Goal: Information Seeking & Learning: Learn about a topic

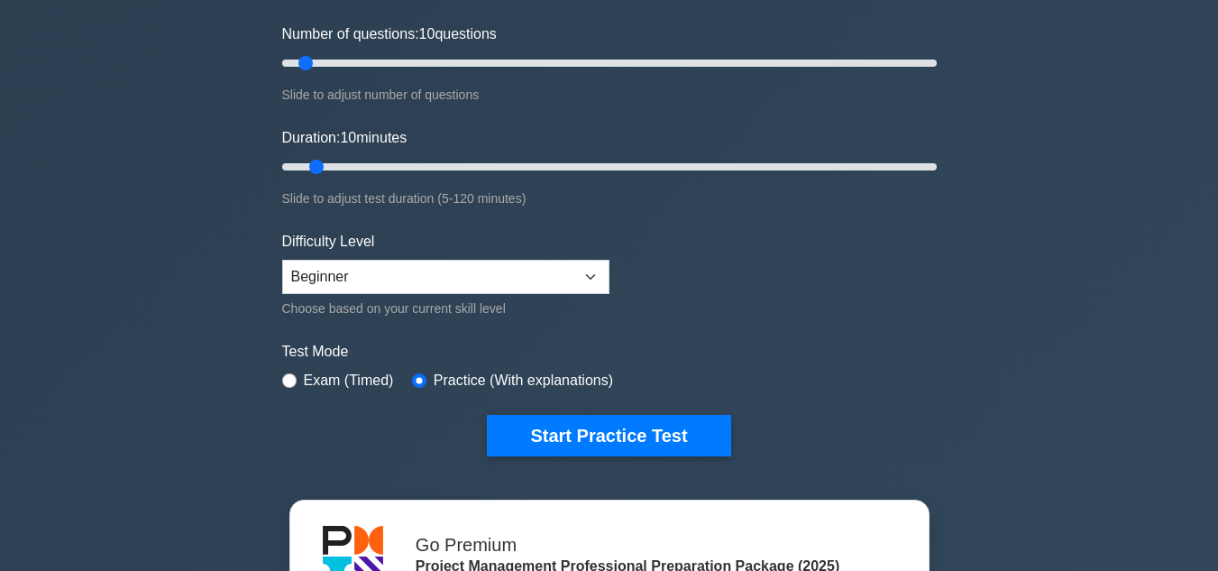
scroll to position [180, 0]
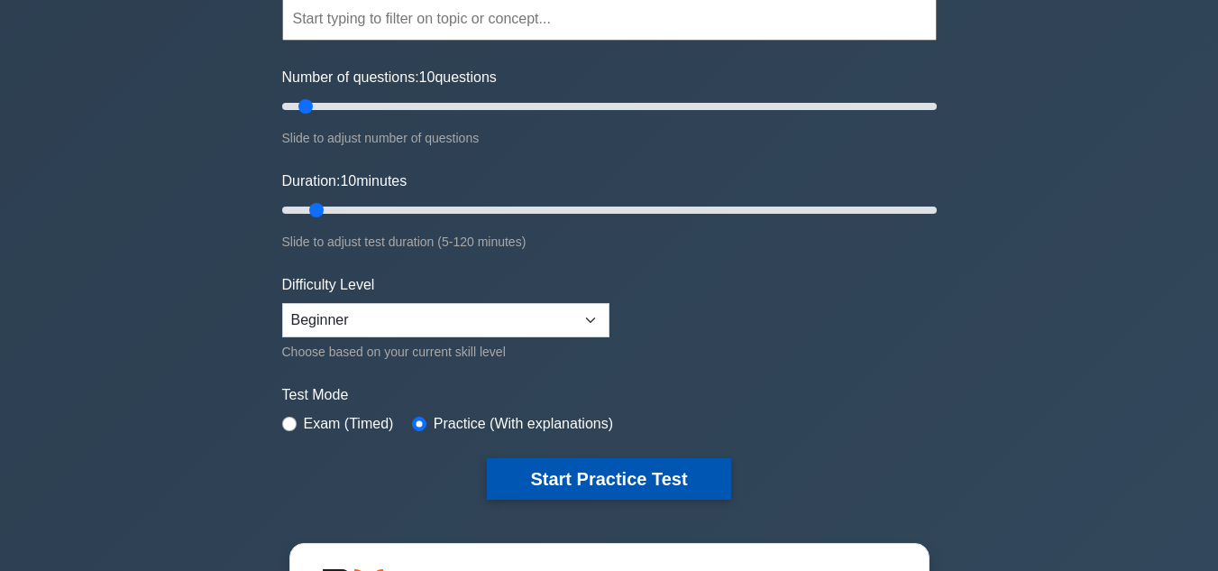
click at [587, 473] on button "Start Practice Test" at bounding box center [608, 478] width 243 height 41
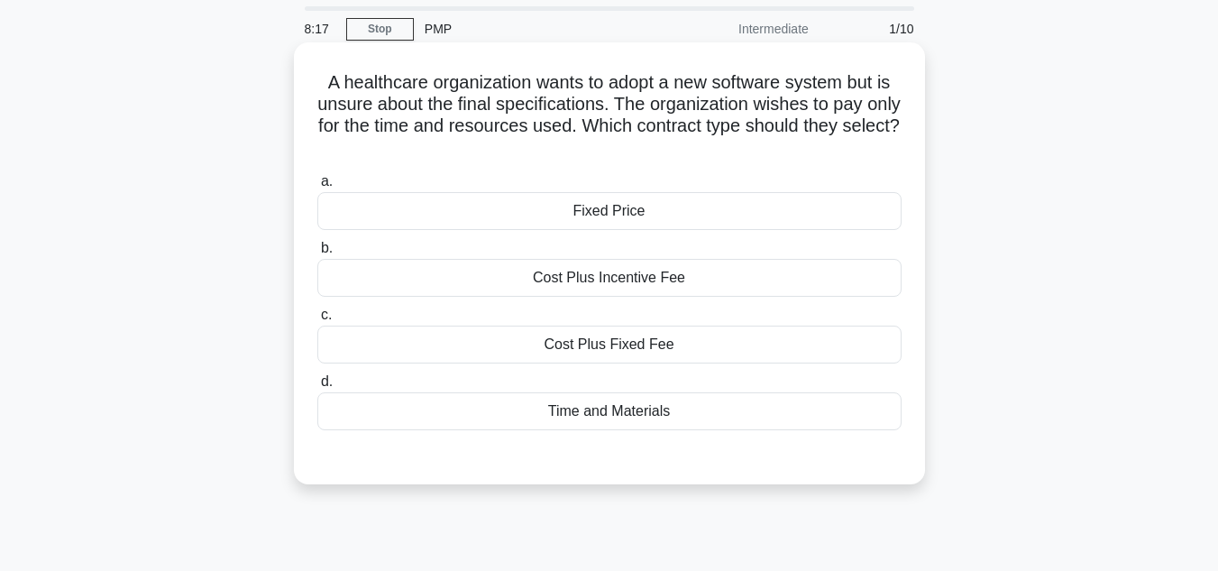
scroll to position [90, 0]
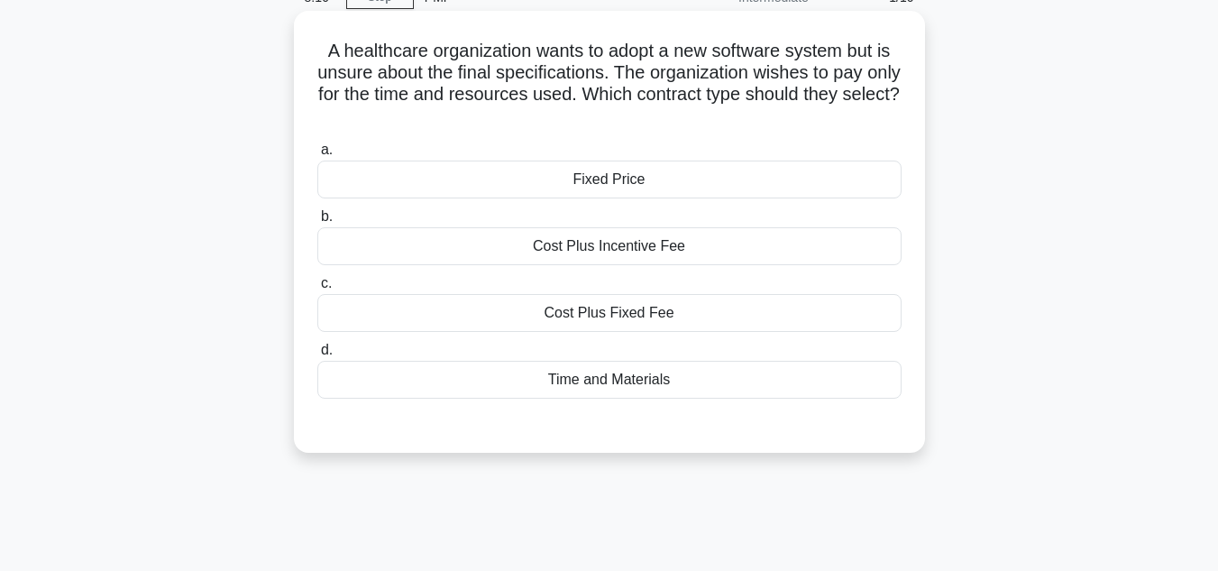
click at [604, 380] on div "Time and Materials" at bounding box center [609, 380] width 584 height 38
click at [317, 356] on input "d. Time and Materials" at bounding box center [317, 350] width 0 height 12
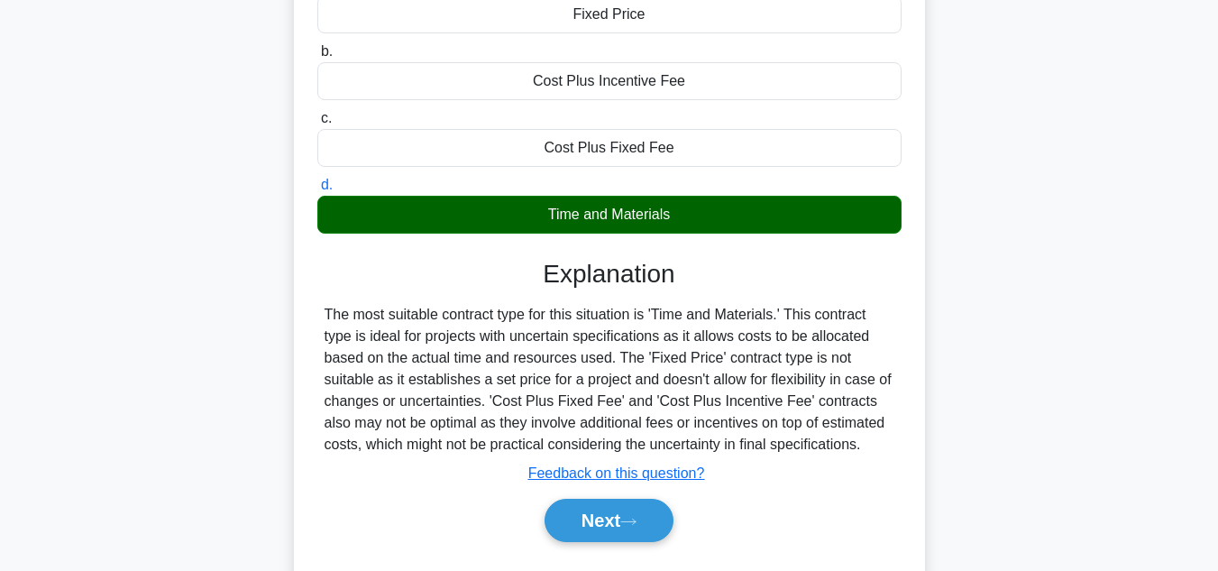
scroll to position [270, 0]
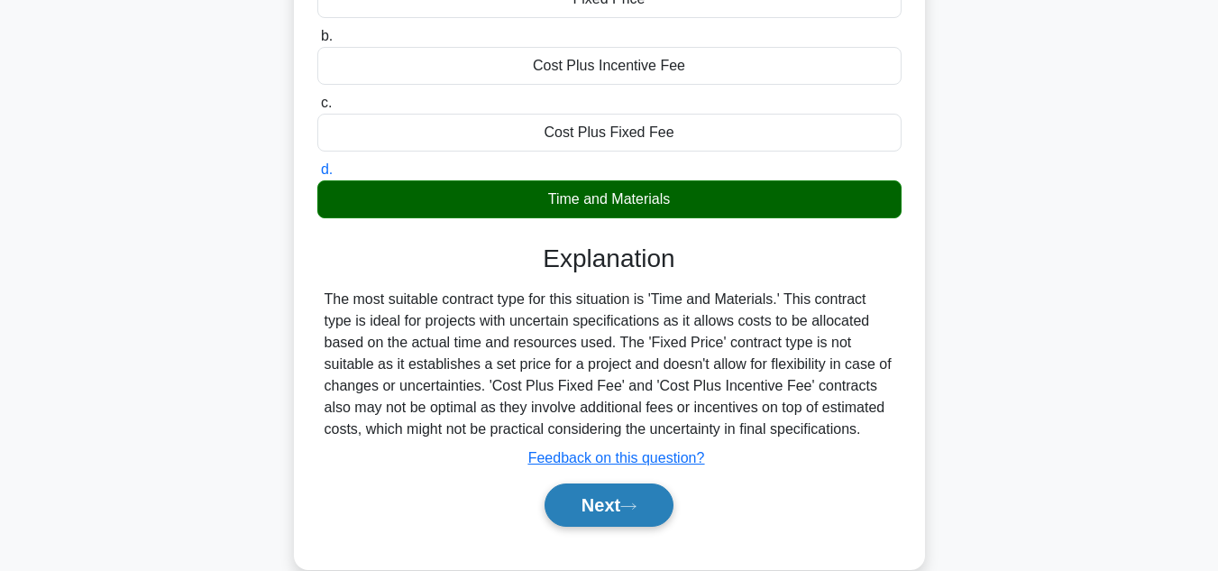
click at [602, 510] on button "Next" at bounding box center [608, 504] width 129 height 43
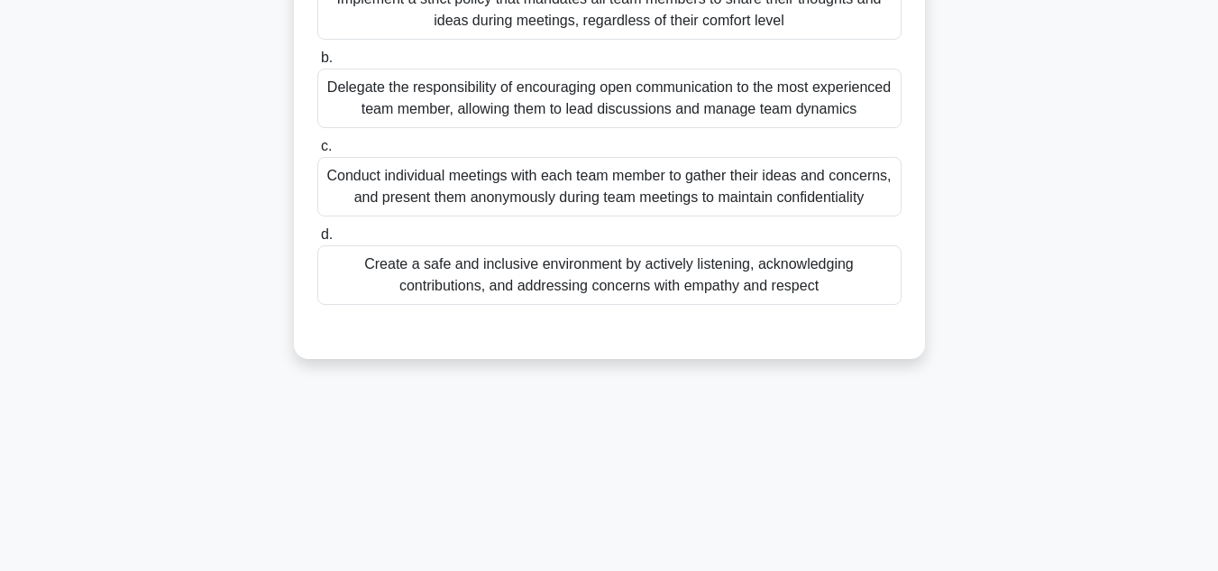
click at [531, 202] on div "Conduct individual meetings with each team member to gather their ideas and con…" at bounding box center [609, 186] width 584 height 59
click at [317, 152] on input "c. Conduct individual meetings with each team member to gather their ideas and …" at bounding box center [317, 147] width 0 height 12
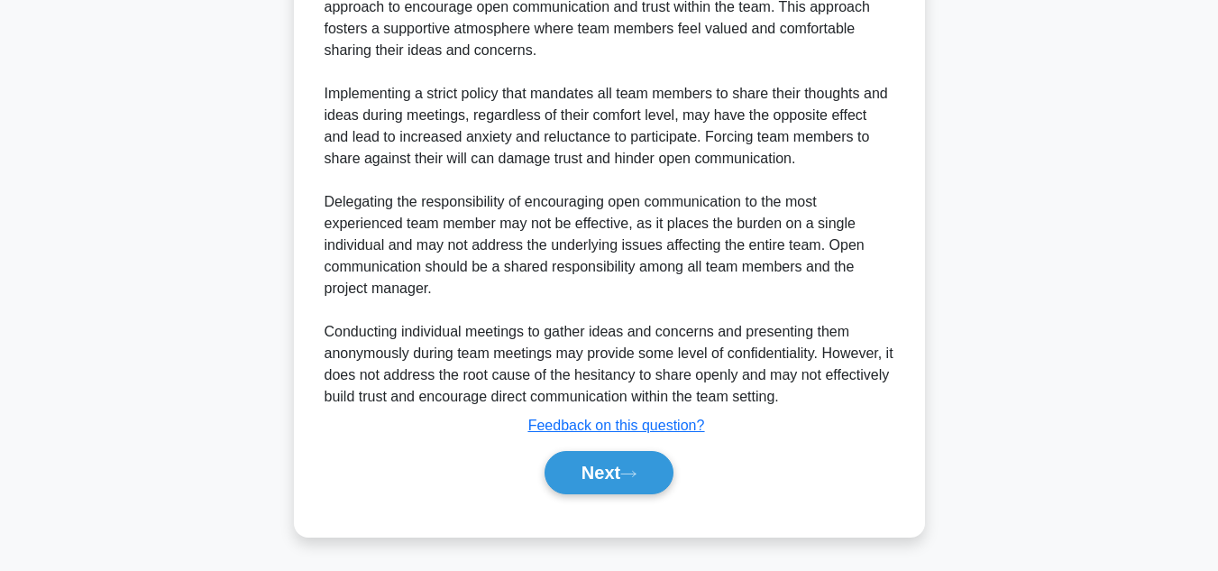
scroll to position [738, 0]
click at [589, 463] on button "Next" at bounding box center [608, 472] width 129 height 43
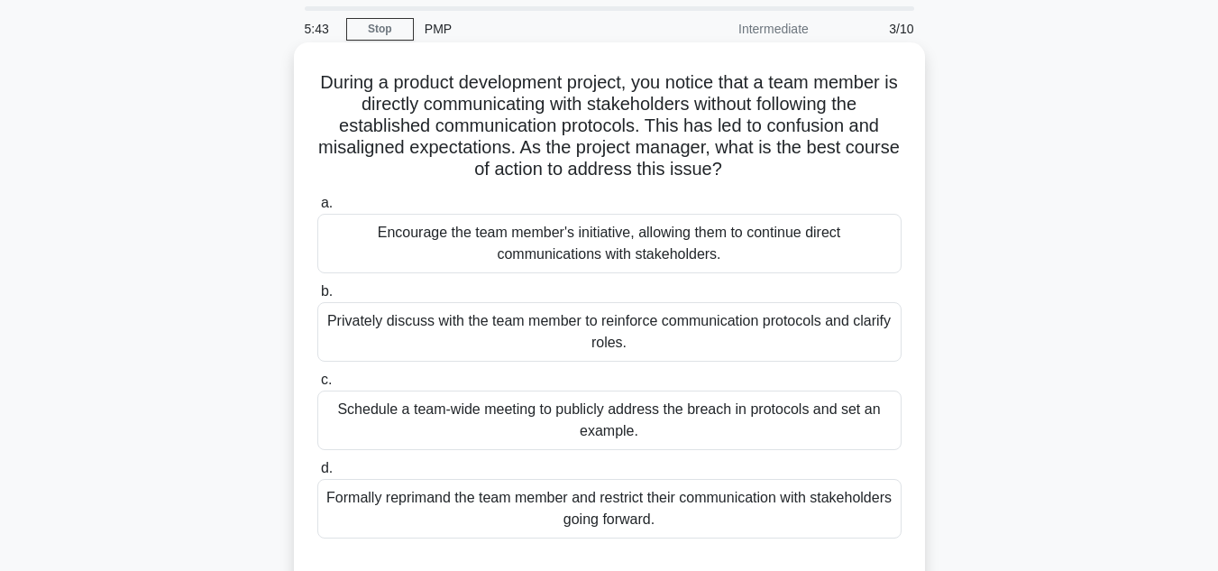
scroll to position [90, 0]
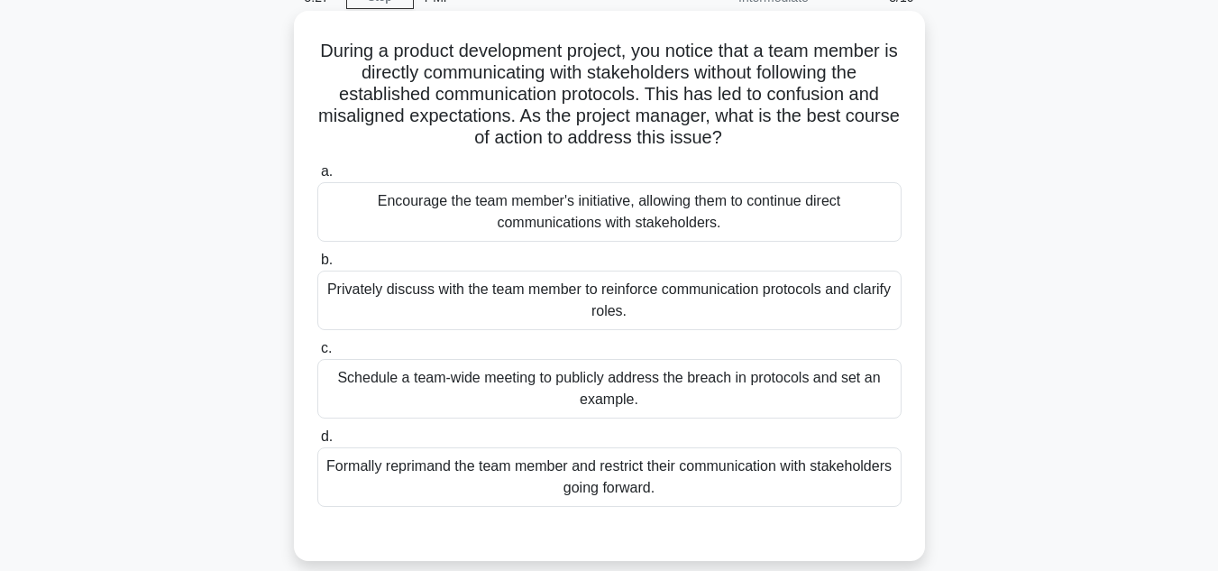
click at [555, 390] on div "Schedule a team-wide meeting to publicly address the breach in protocols and se…" at bounding box center [609, 388] width 584 height 59
click at [317, 354] on input "c. Schedule a team-wide meeting to publicly address the breach in protocols and…" at bounding box center [317, 349] width 0 height 12
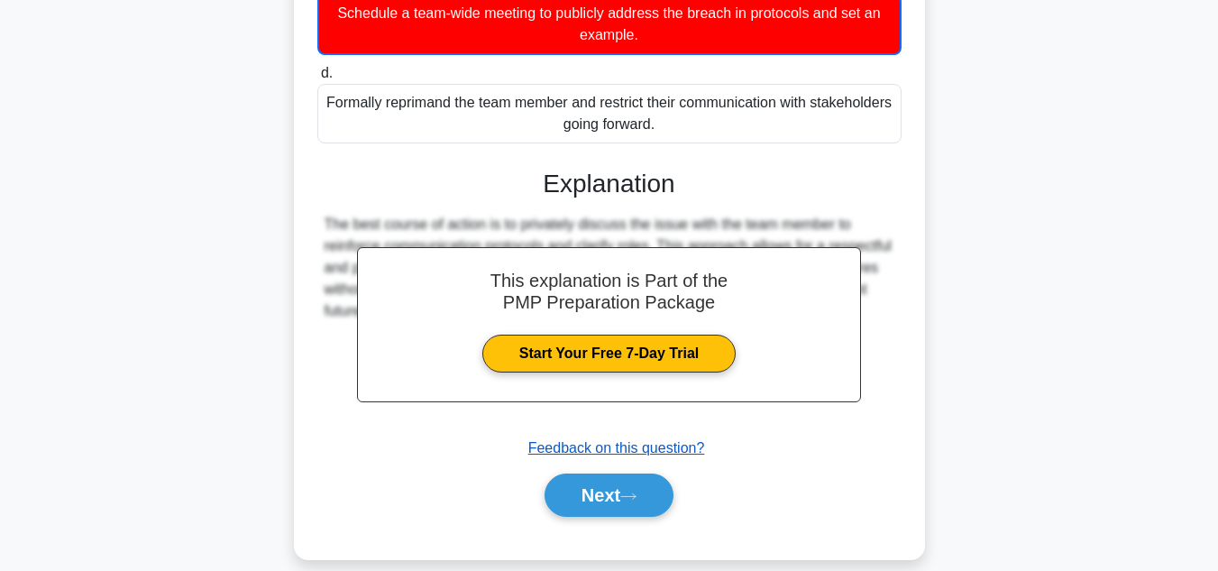
scroll to position [479, 0]
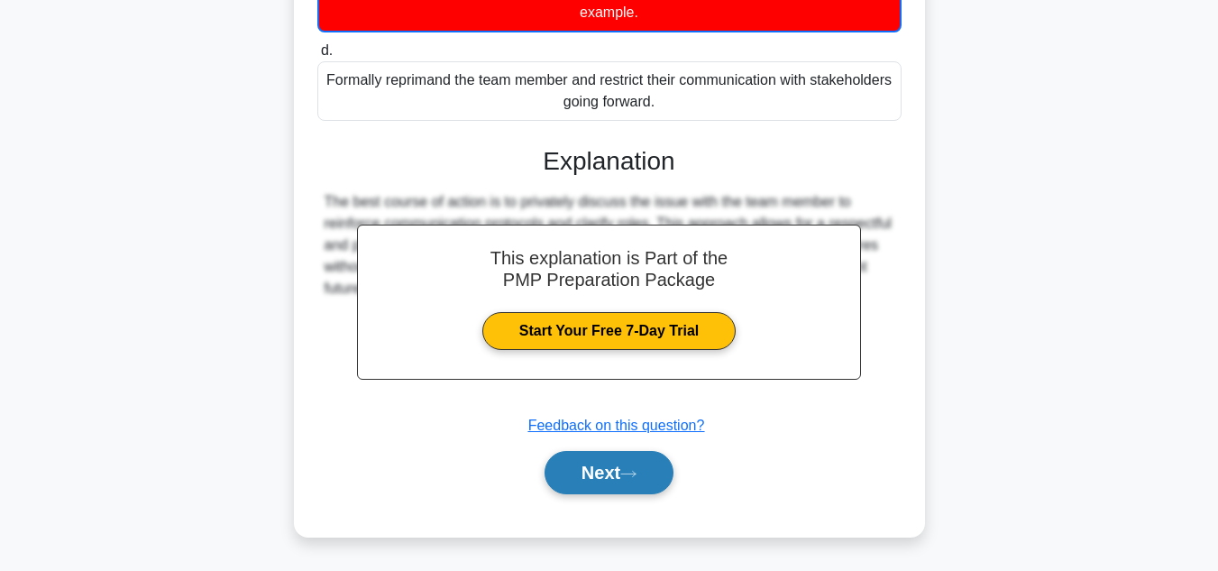
click at [595, 469] on button "Next" at bounding box center [608, 472] width 129 height 43
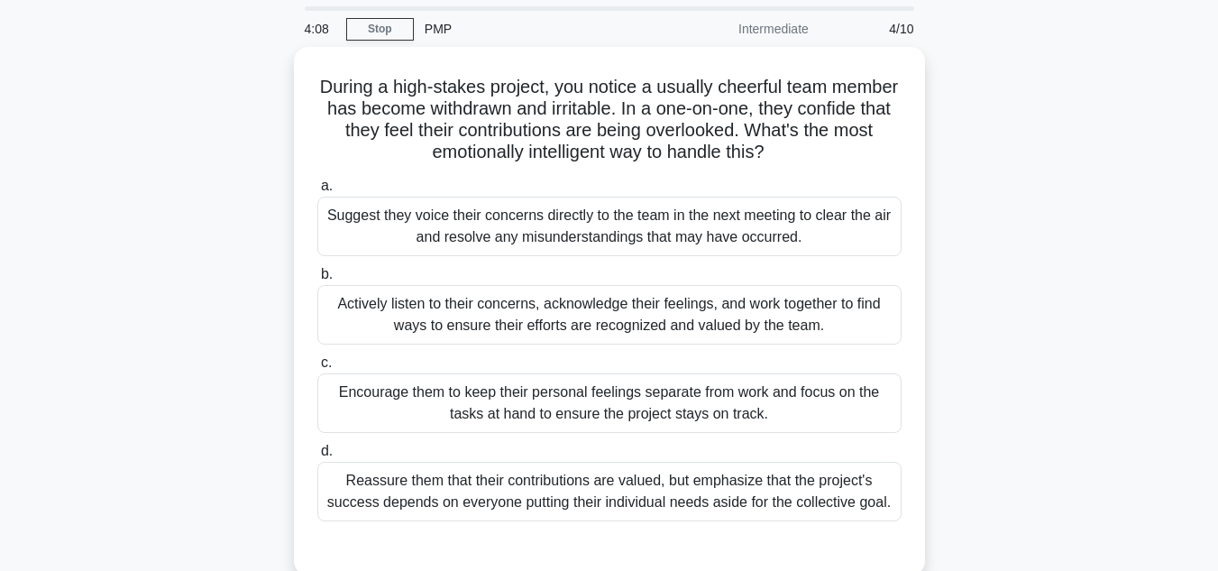
scroll to position [90, 0]
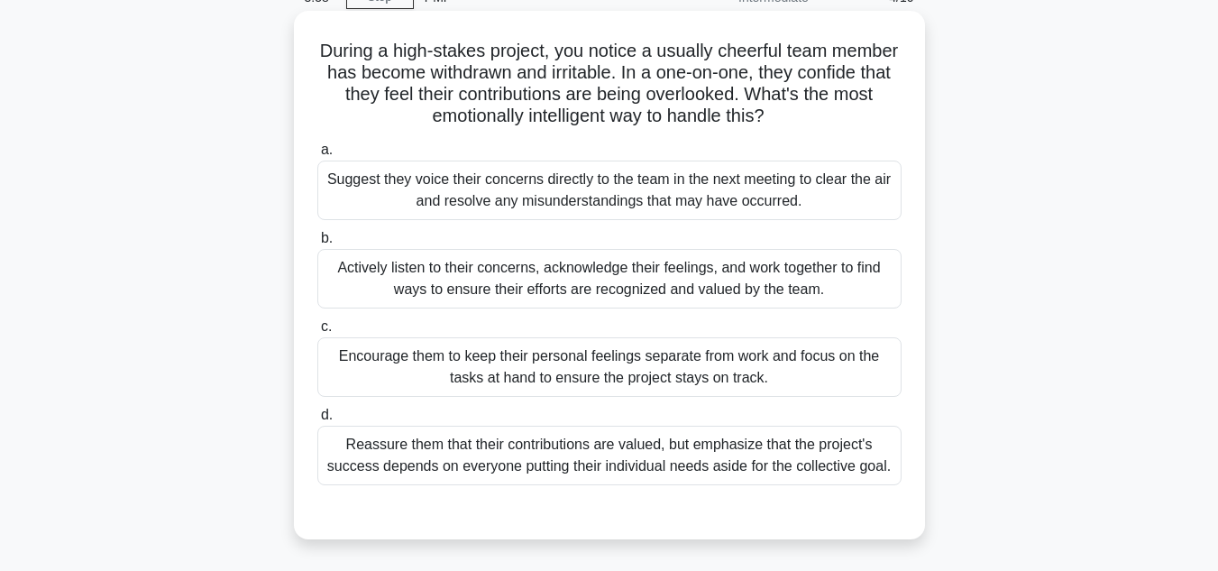
click at [477, 278] on div "Actively listen to their concerns, acknowledge their feelings, and work togethe…" at bounding box center [609, 278] width 584 height 59
click at [317, 244] on input "b. Actively listen to their concerns, acknowledge their feelings, and work toge…" at bounding box center [317, 239] width 0 height 12
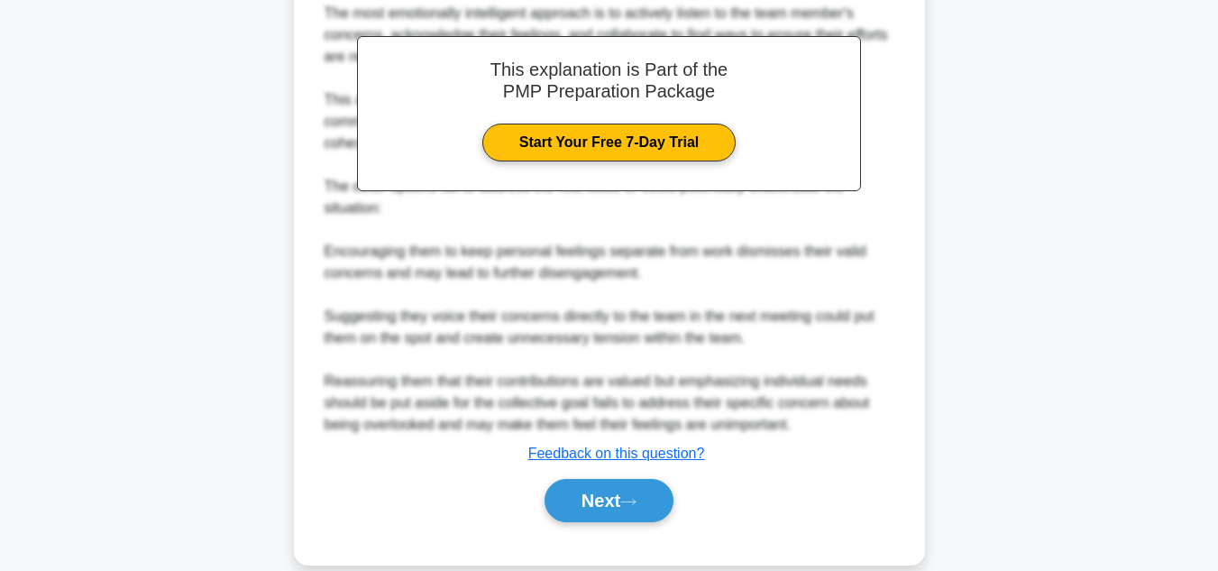
scroll to position [672, 0]
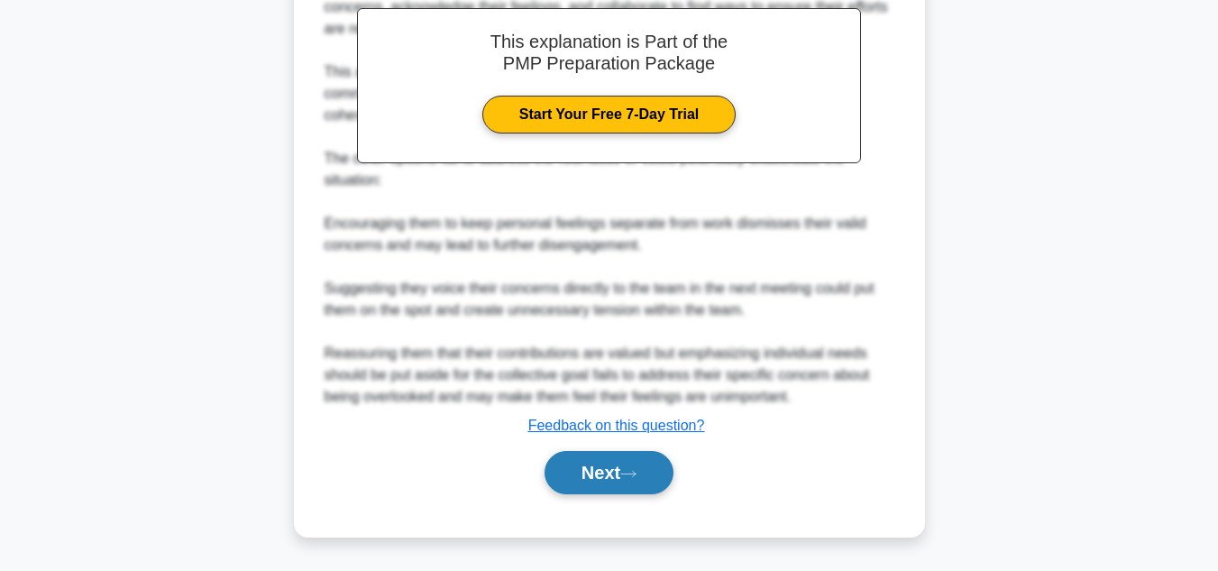
click at [587, 475] on button "Next" at bounding box center [608, 472] width 129 height 43
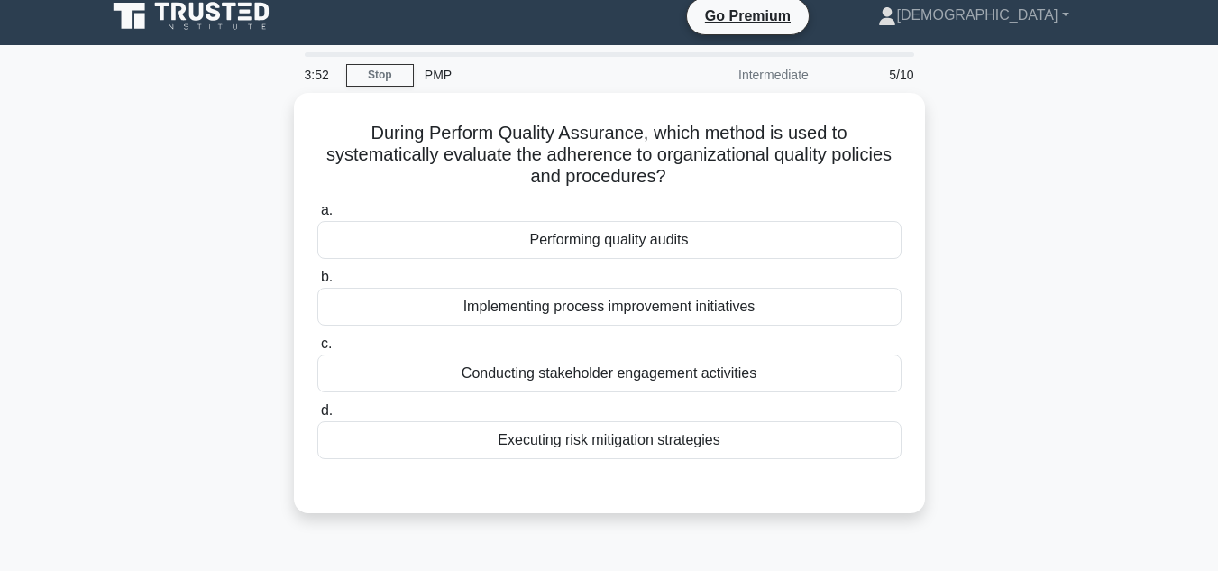
scroll to position [0, 0]
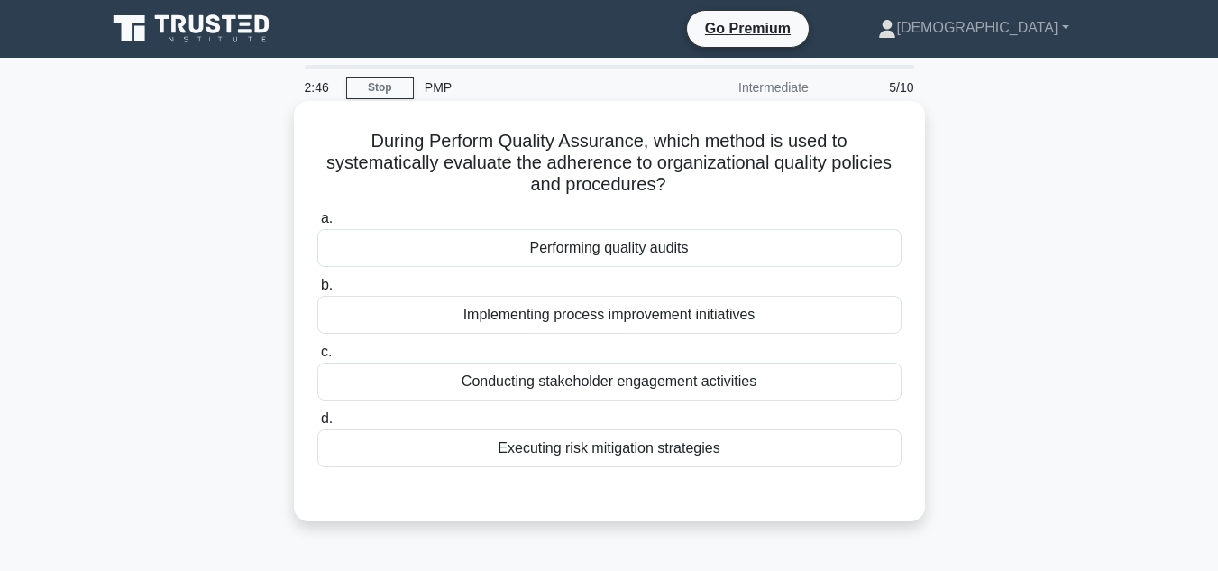
click at [592, 453] on div "Executing risk mitigation strategies" at bounding box center [609, 448] width 584 height 38
click at [317, 425] on input "d. Executing risk mitigation strategies" at bounding box center [317, 419] width 0 height 12
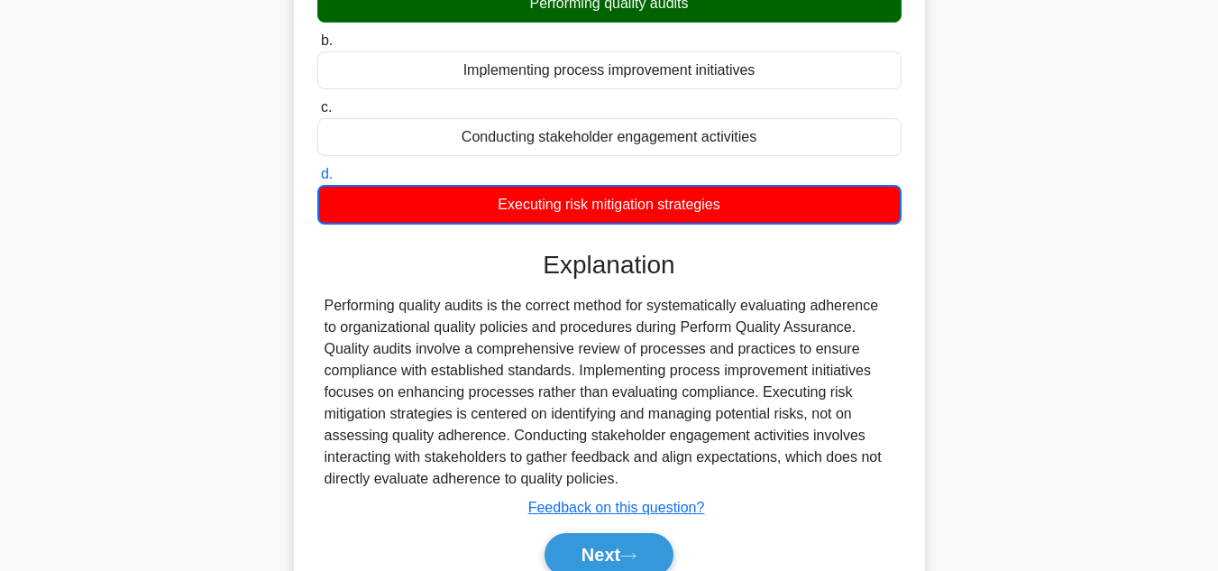
scroll to position [403, 0]
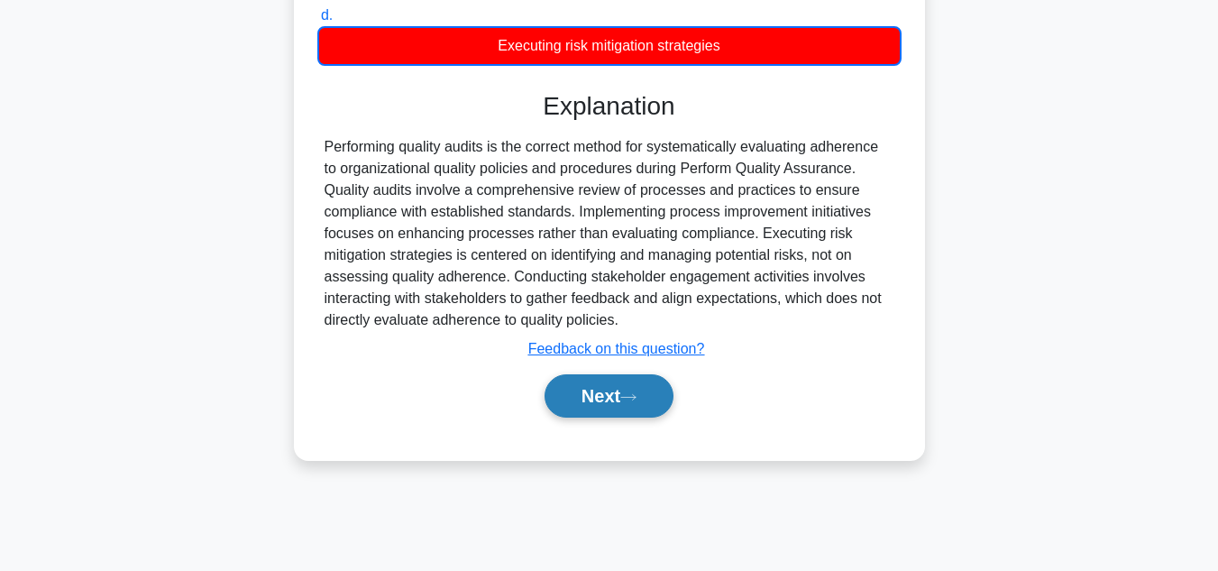
click at [599, 394] on button "Next" at bounding box center [608, 395] width 129 height 43
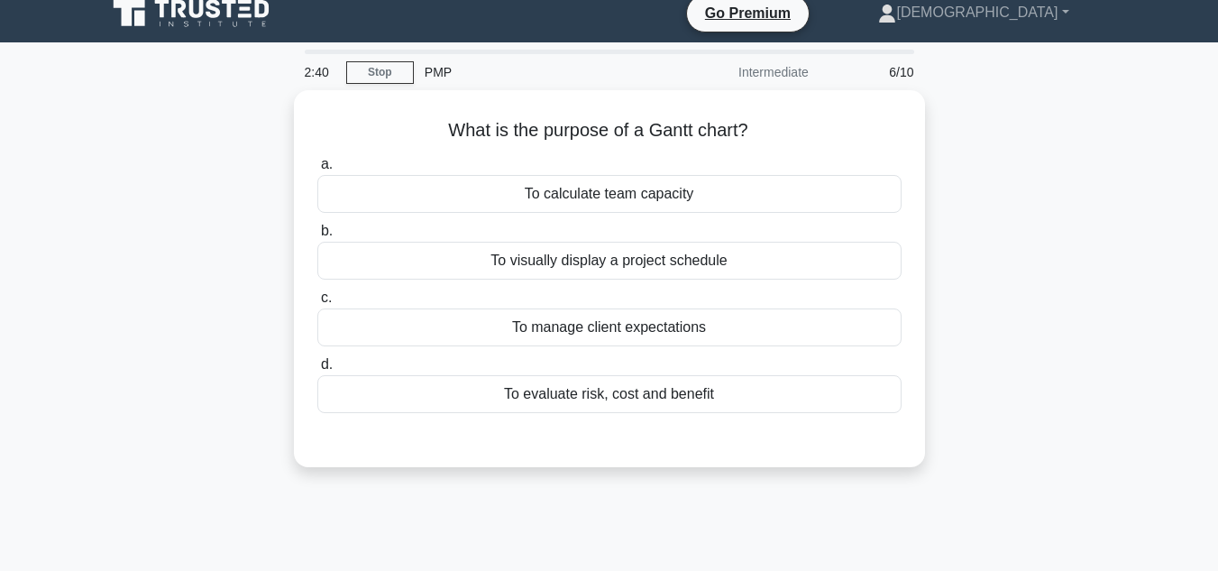
scroll to position [0, 0]
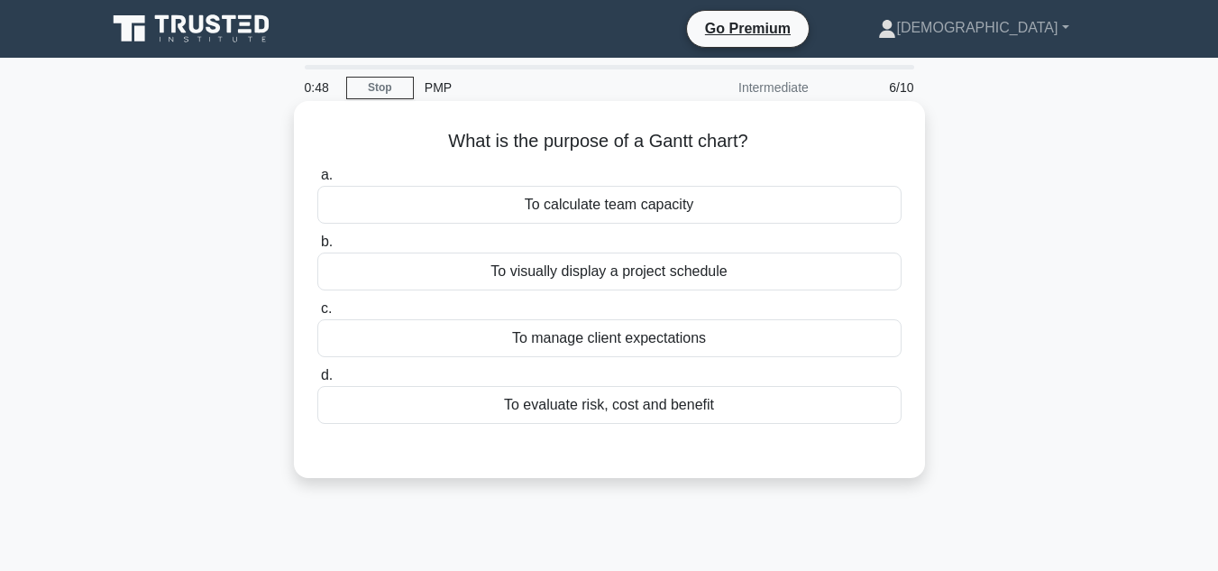
click at [584, 274] on div "To visually display a project schedule" at bounding box center [609, 271] width 584 height 38
click at [317, 248] on input "b. To visually display a project schedule" at bounding box center [317, 242] width 0 height 12
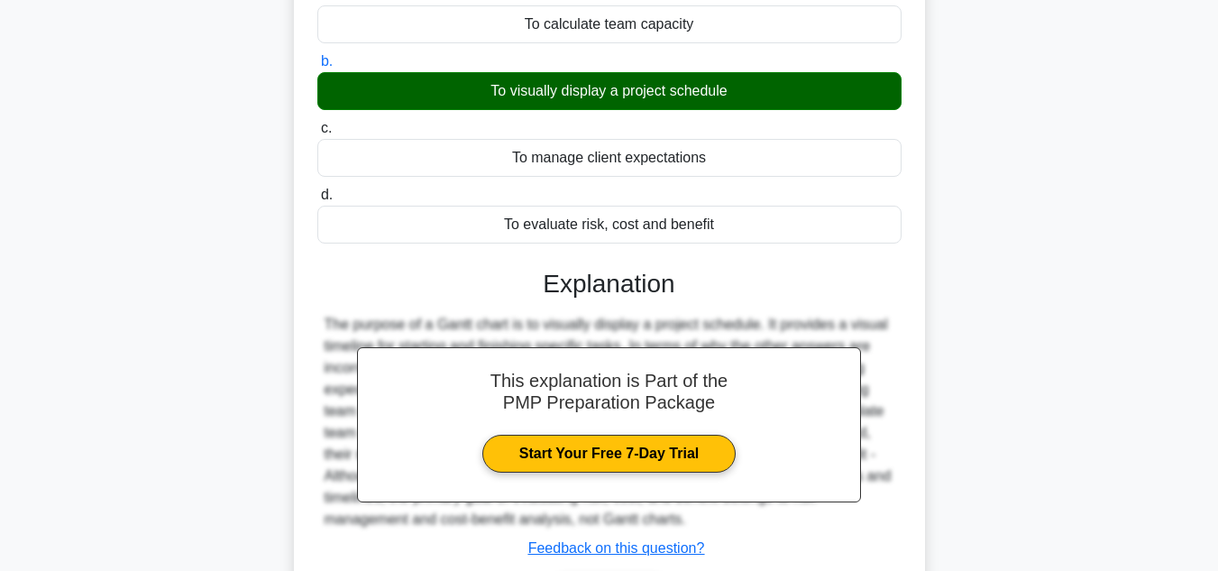
scroll to position [361, 0]
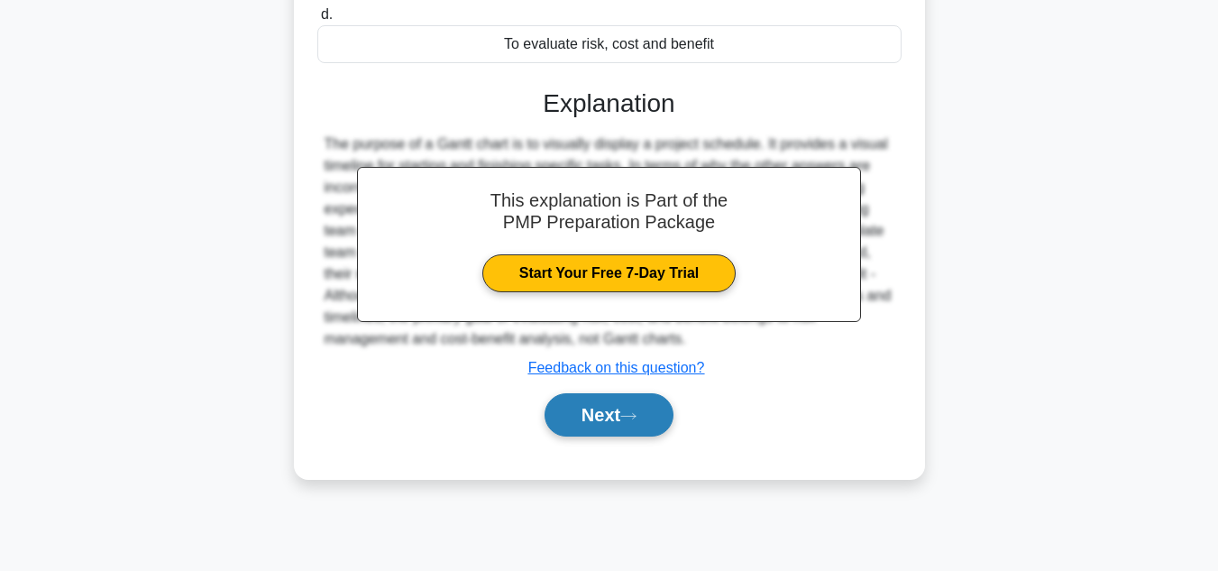
click at [581, 413] on button "Next" at bounding box center [608, 414] width 129 height 43
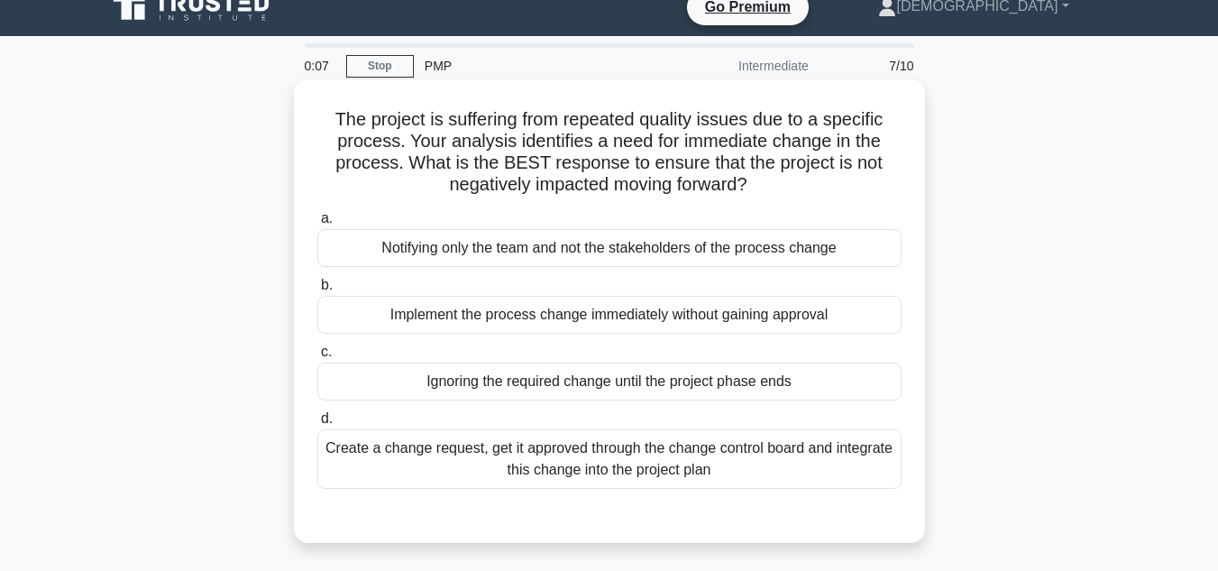
scroll to position [90, 0]
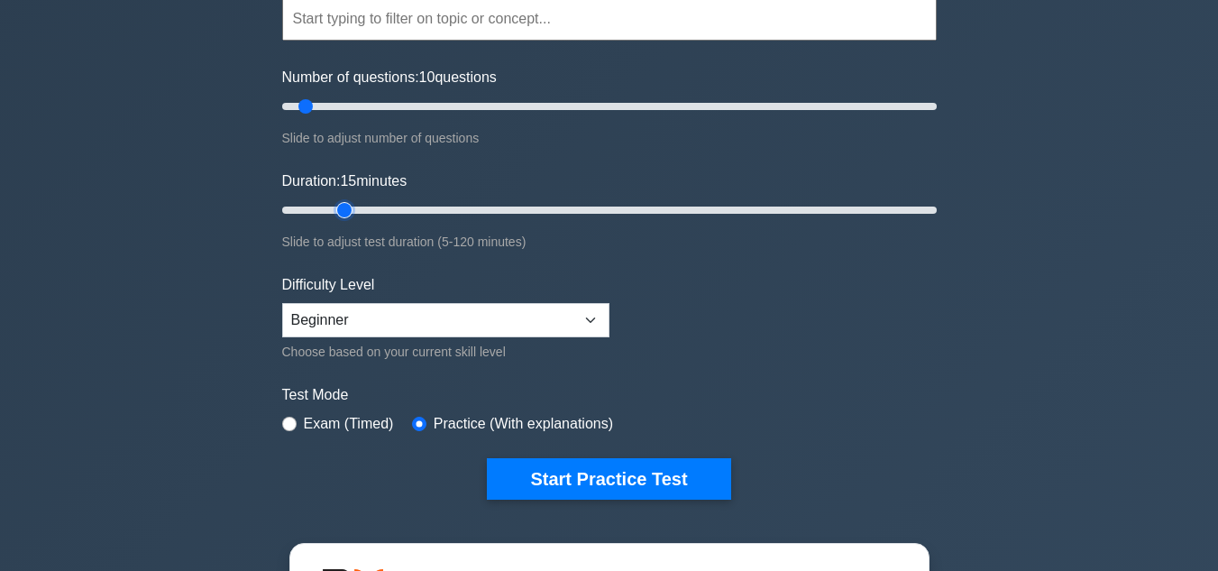
type input "15"
click at [338, 207] on input "Duration: 15 minutes" at bounding box center [609, 210] width 654 height 22
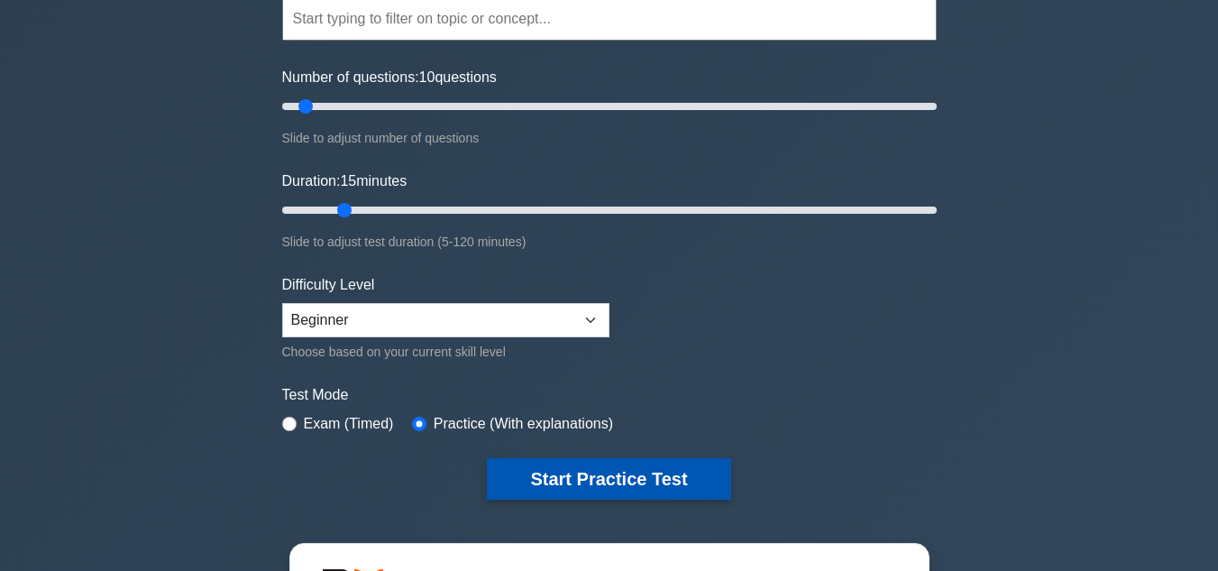
click at [617, 476] on button "Start Practice Test" at bounding box center [608, 478] width 243 height 41
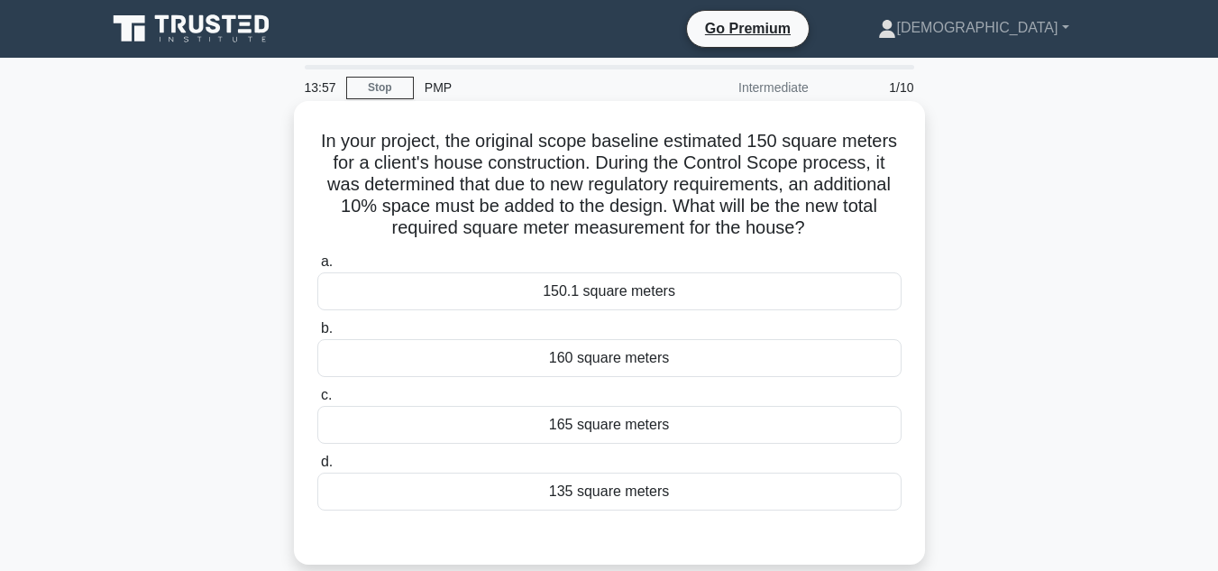
click at [617, 426] on div "165 square meters" at bounding box center [609, 425] width 584 height 38
click at [317, 401] on input "c. 165 square meters" at bounding box center [317, 395] width 0 height 12
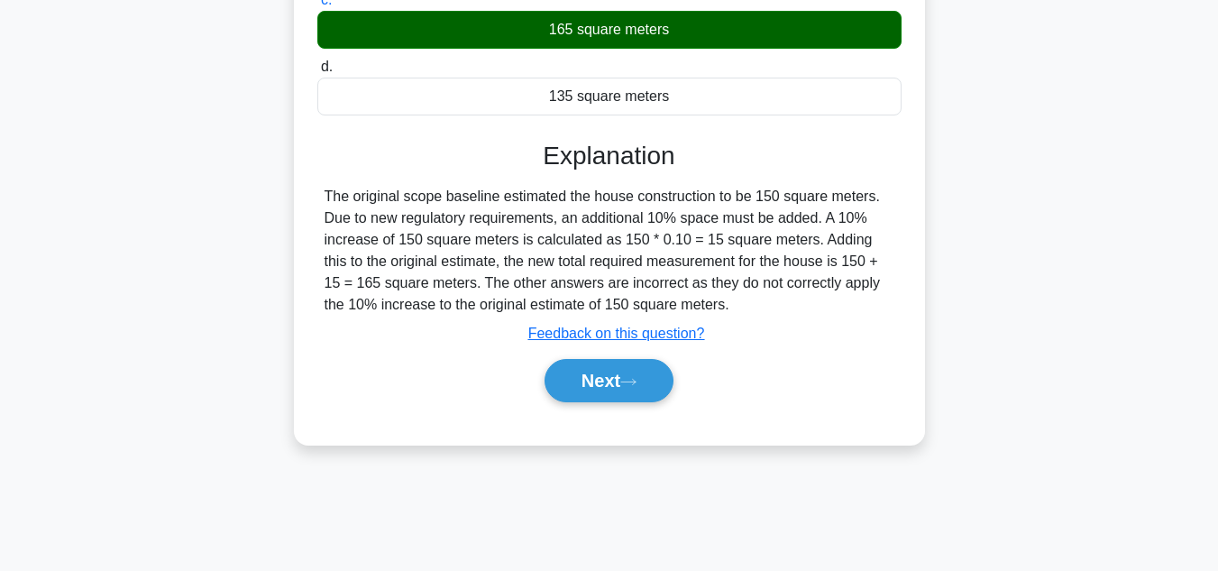
scroll to position [403, 0]
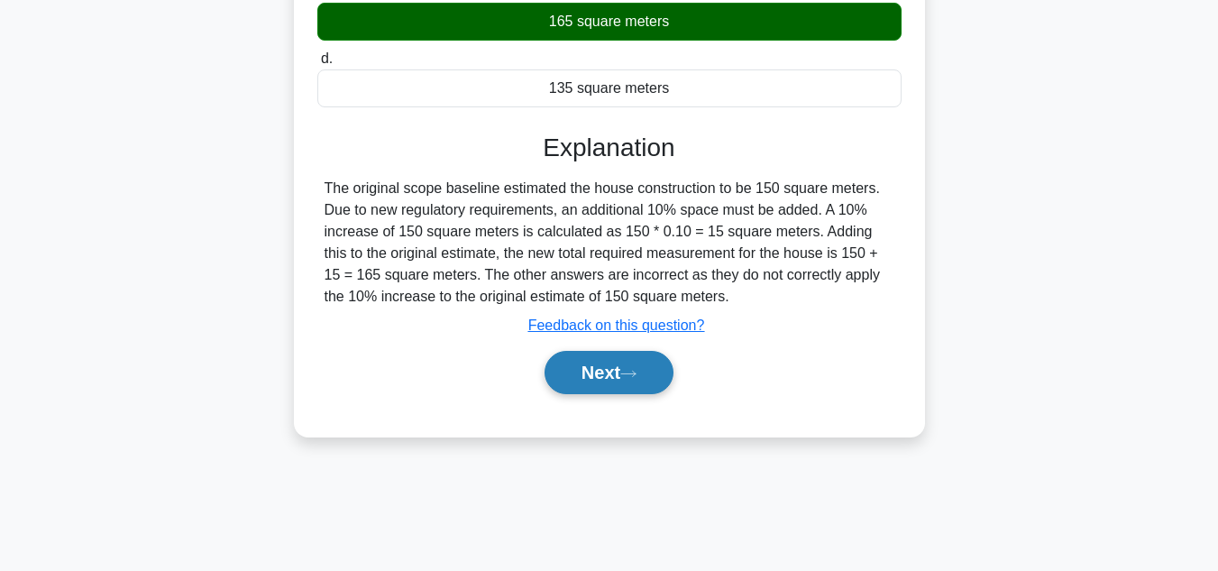
click at [602, 377] on button "Next" at bounding box center [608, 372] width 129 height 43
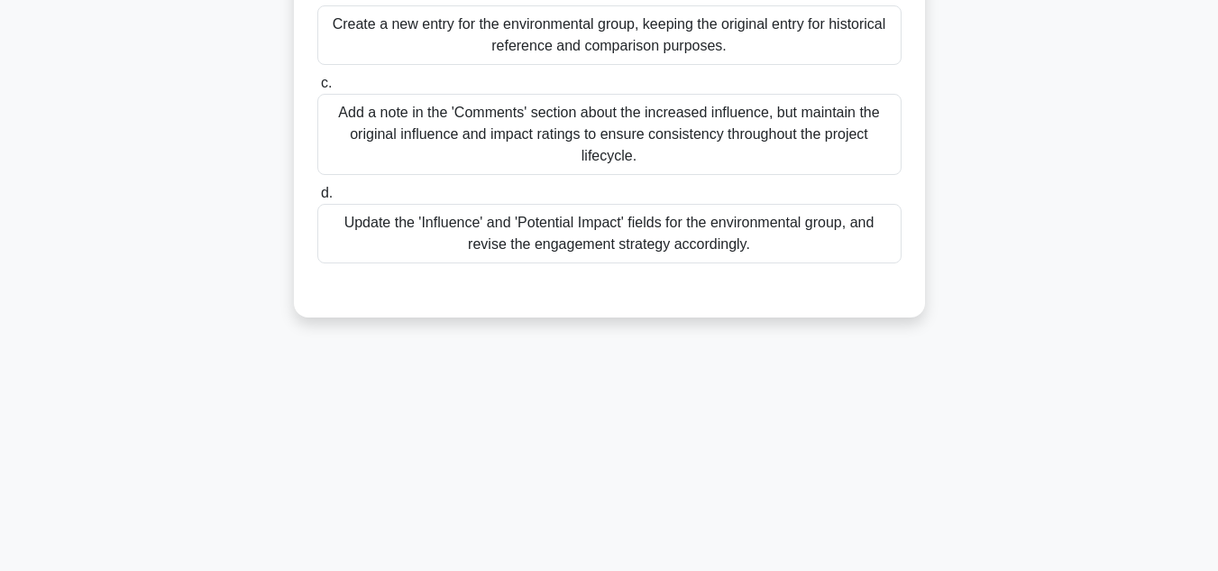
scroll to position [313, 0]
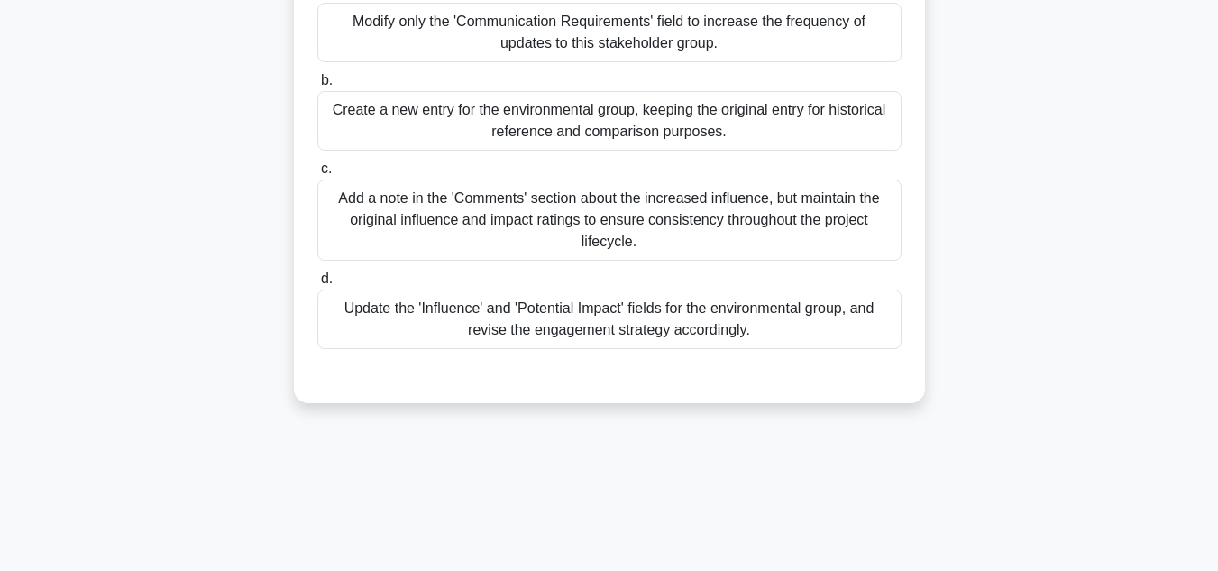
click at [577, 317] on div "Update the 'Influence' and 'Potential Impact' fields for the environmental grou…" at bounding box center [609, 318] width 584 height 59
click at [317, 285] on input "d. Update the 'Influence' and 'Potential Impact' fields for the environmental g…" at bounding box center [317, 279] width 0 height 12
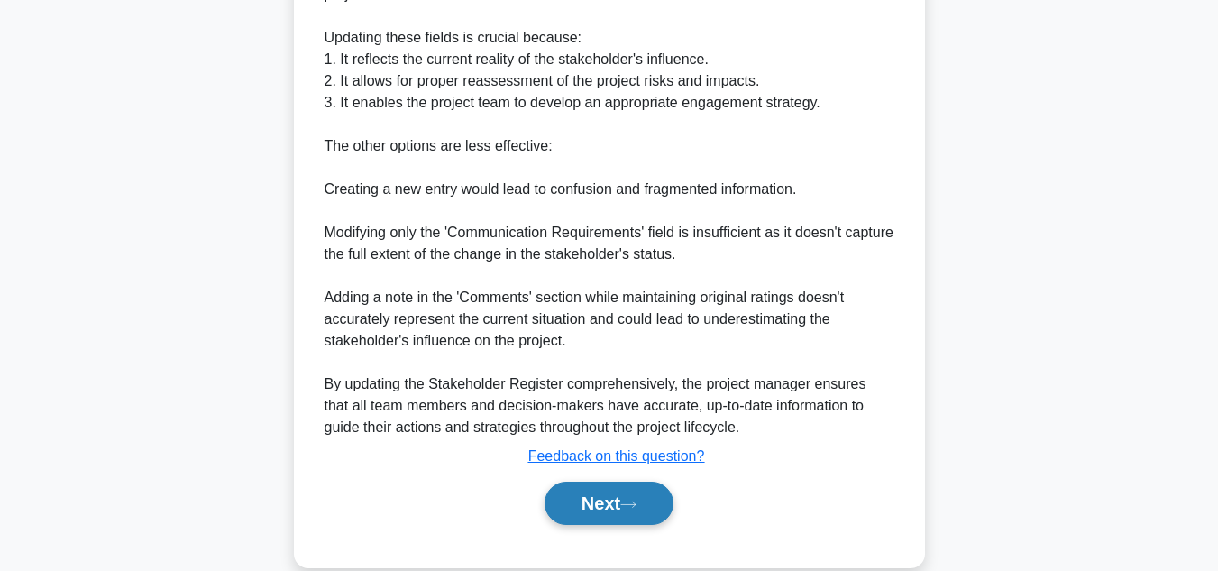
scroll to position [845, 0]
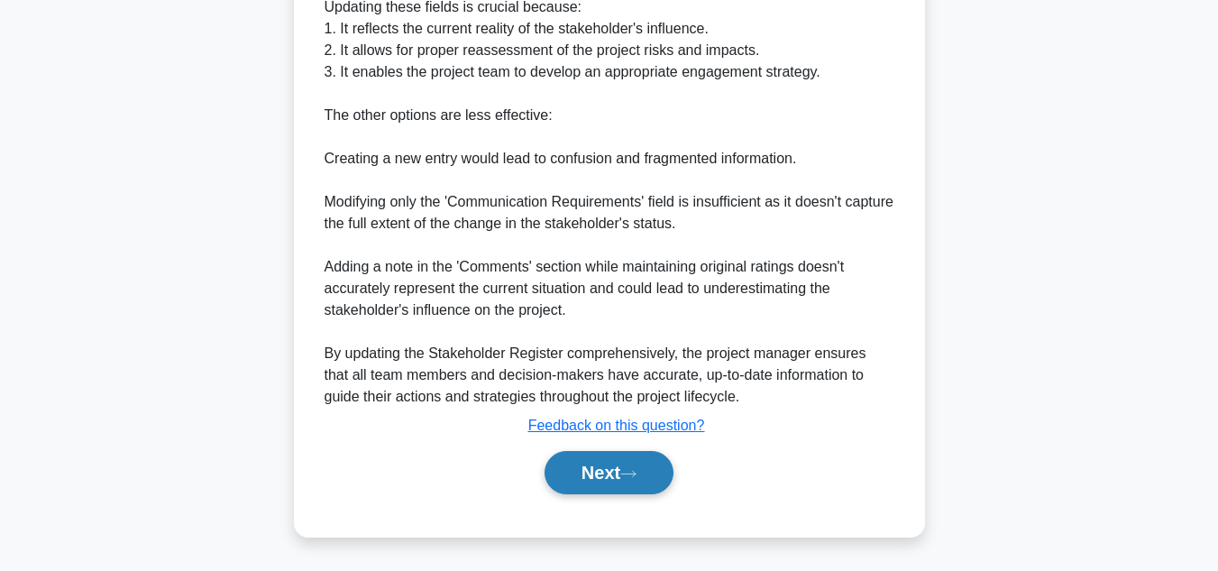
click at [587, 469] on button "Next" at bounding box center [608, 472] width 129 height 43
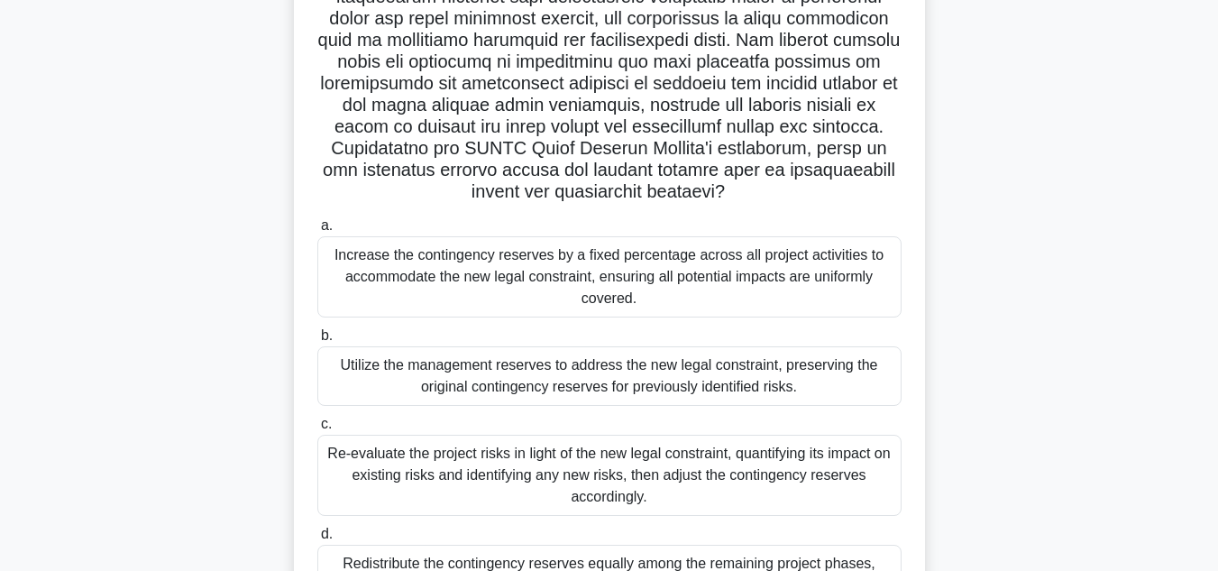
scroll to position [451, 0]
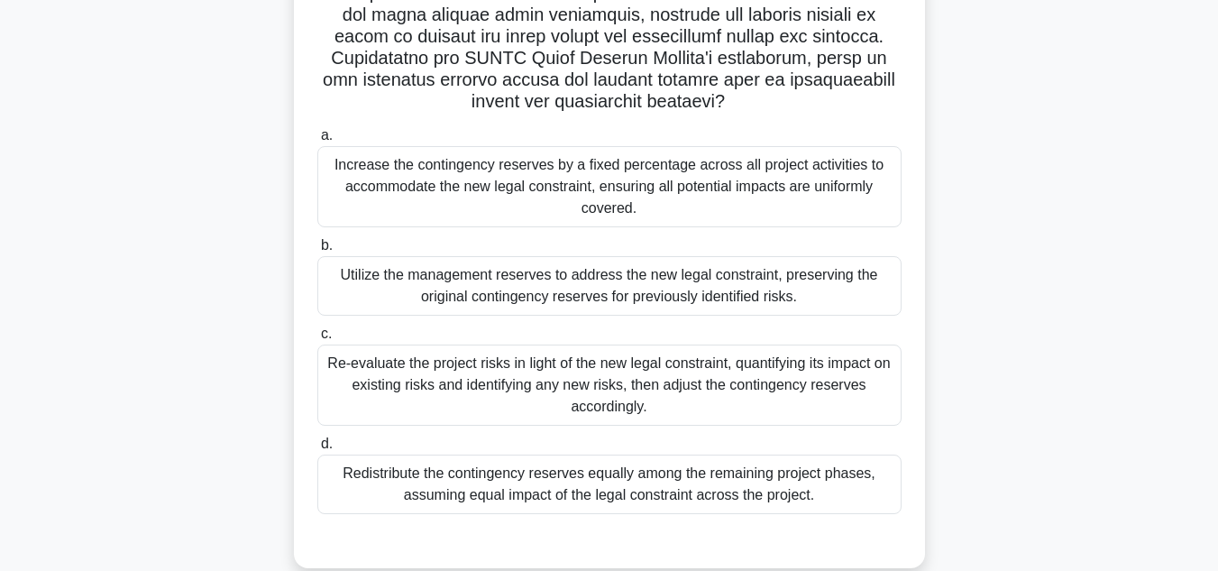
click at [590, 371] on div "Re-evaluate the project risks in light of the new legal constraint, quantifying…" at bounding box center [609, 384] width 584 height 81
click at [317, 340] on input "c. Re-evaluate the project risks in light of the new legal constraint, quantify…" at bounding box center [317, 334] width 0 height 12
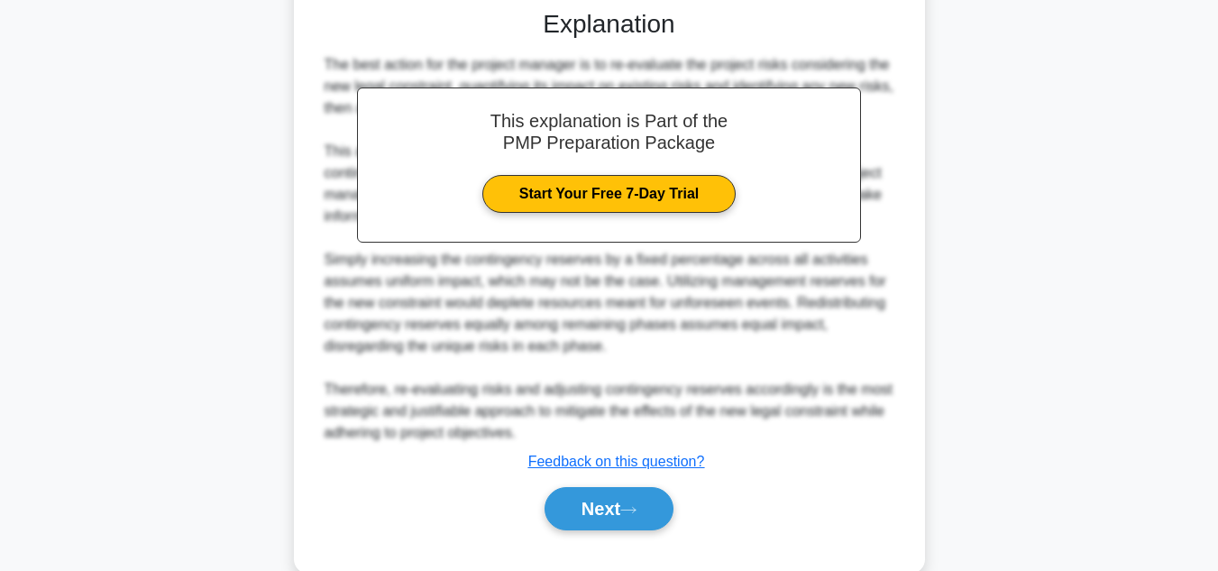
scroll to position [992, 0]
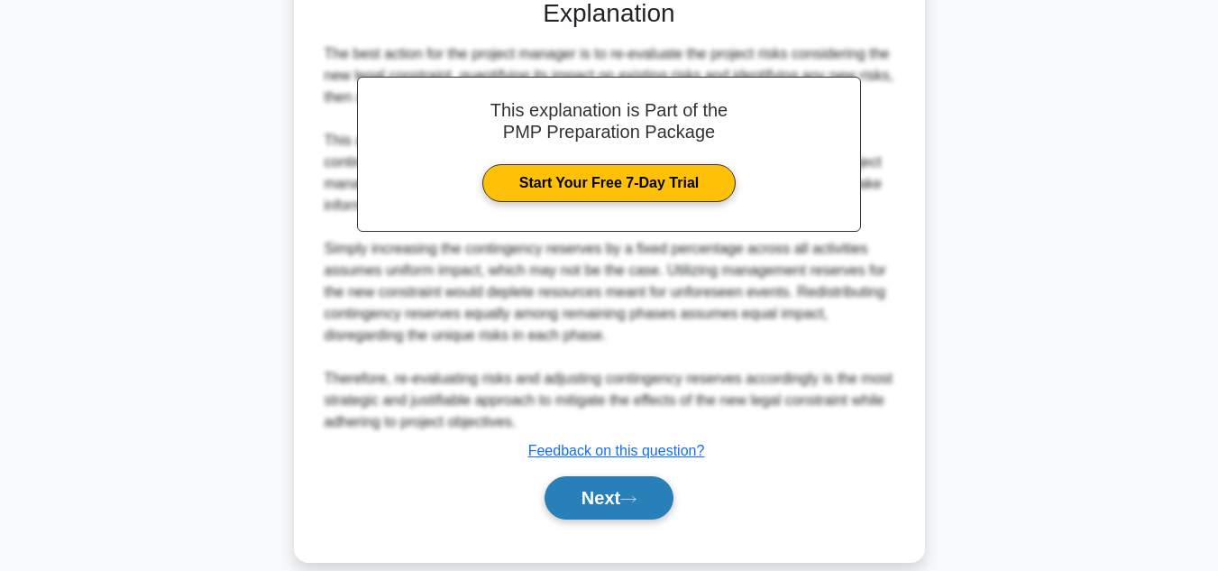
click at [598, 501] on button "Next" at bounding box center [608, 497] width 129 height 43
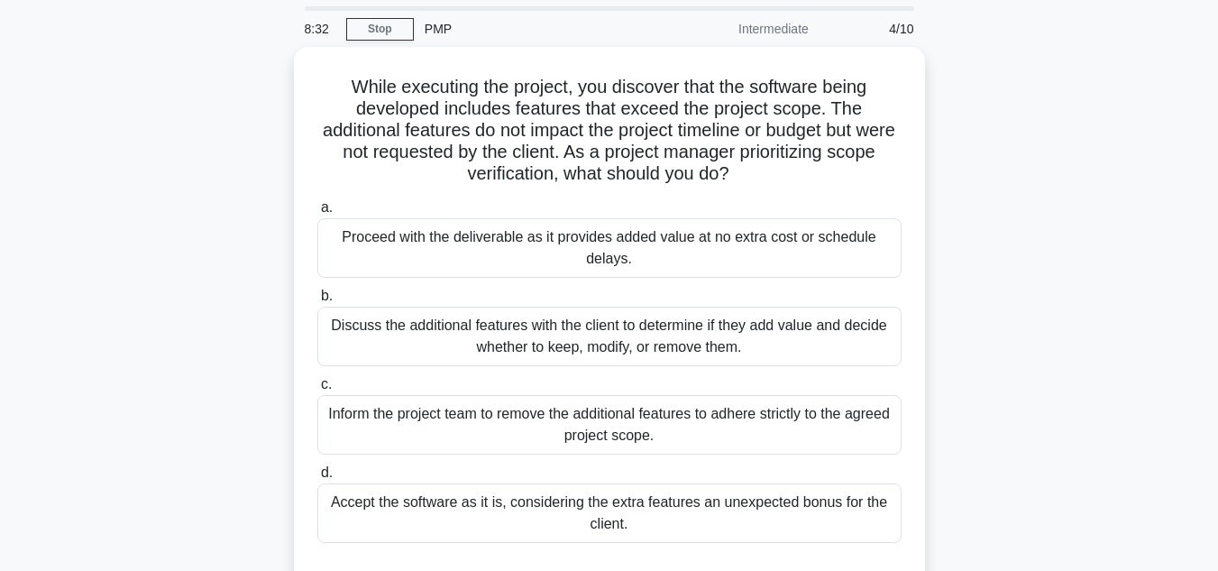
scroll to position [90, 0]
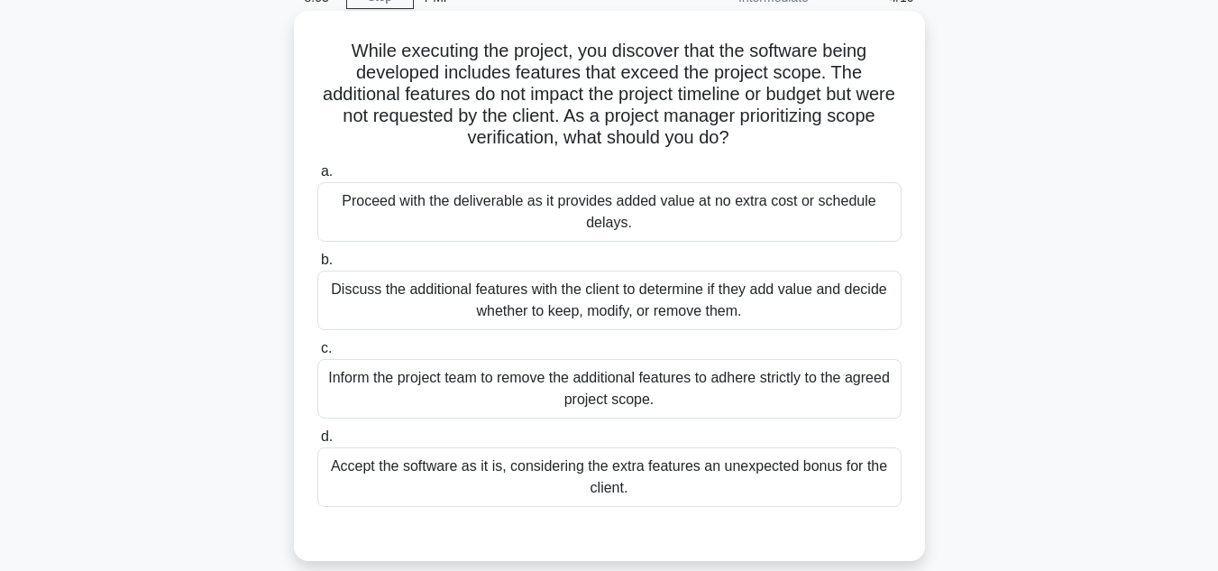
click at [521, 297] on div "Discuss the additional features with the client to determine if they add value …" at bounding box center [609, 299] width 584 height 59
click at [317, 266] on input "b. Discuss the additional features with the client to determine if they add val…" at bounding box center [317, 260] width 0 height 12
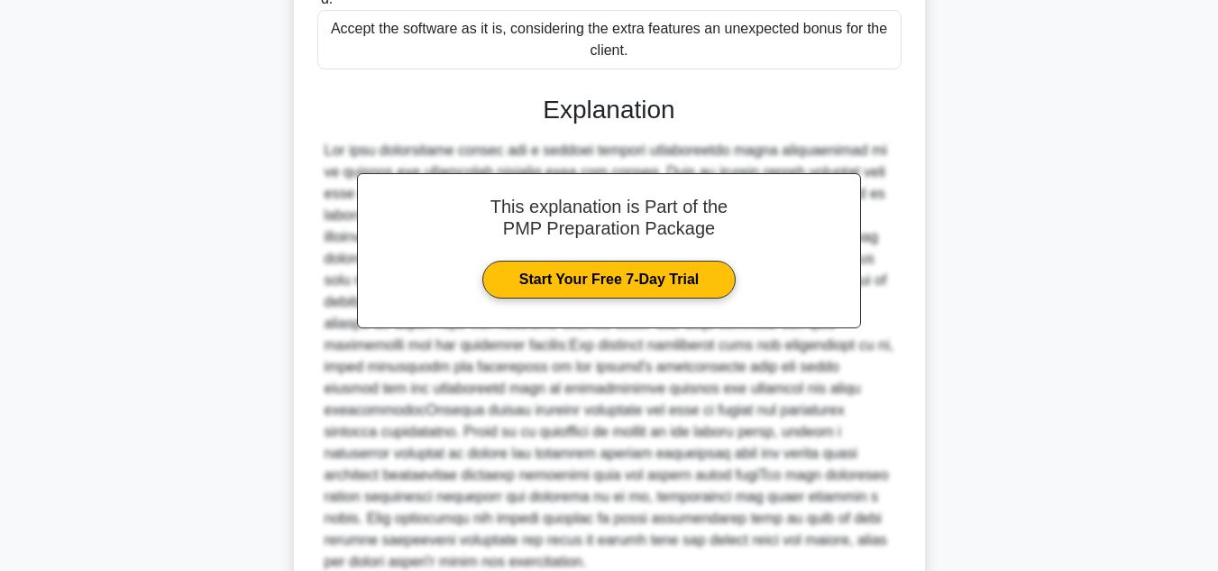
scroll to position [672, 0]
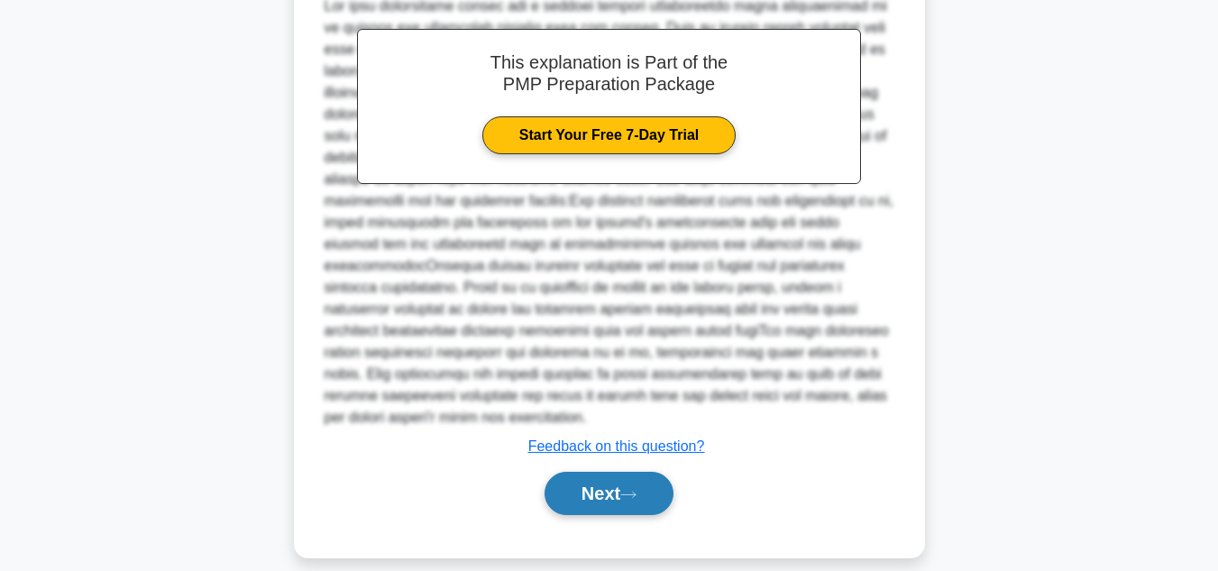
click at [595, 471] on button "Next" at bounding box center [608, 492] width 129 height 43
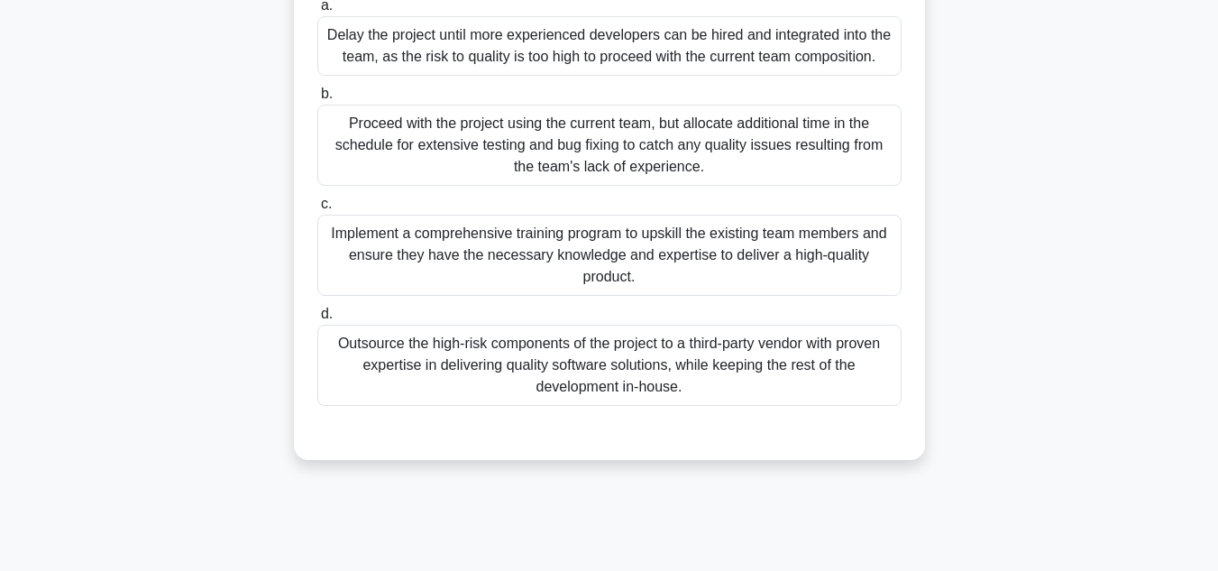
scroll to position [270, 0]
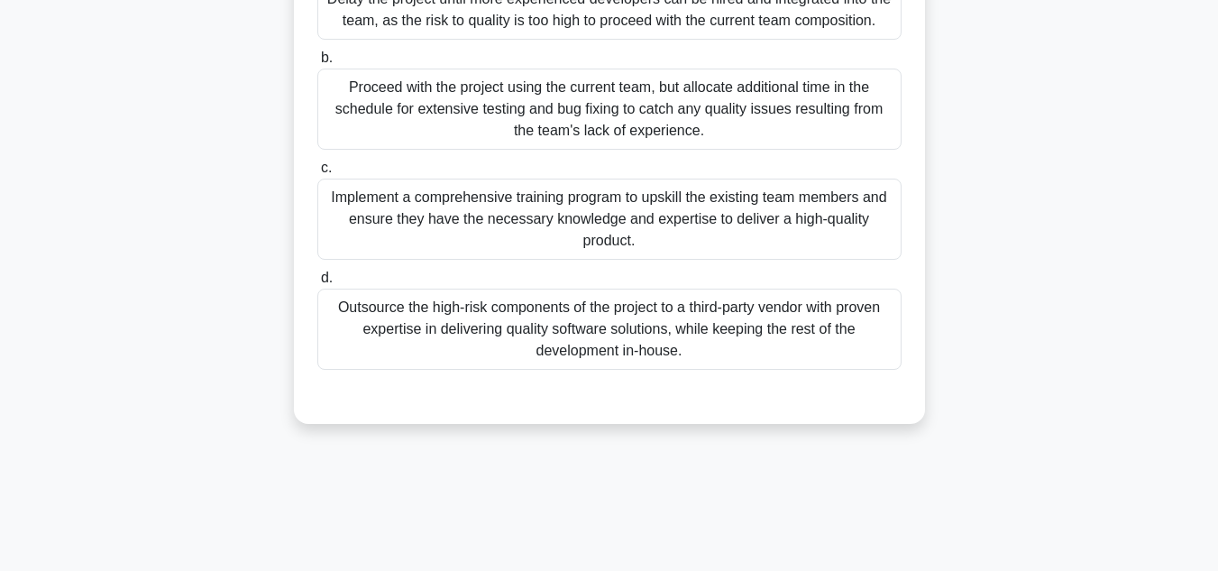
click at [625, 218] on div "Implement a comprehensive training program to upskill the existing team members…" at bounding box center [609, 218] width 584 height 81
click at [317, 174] on input "c. Implement a comprehensive training program to upskill the existing team memb…" at bounding box center [317, 168] width 0 height 12
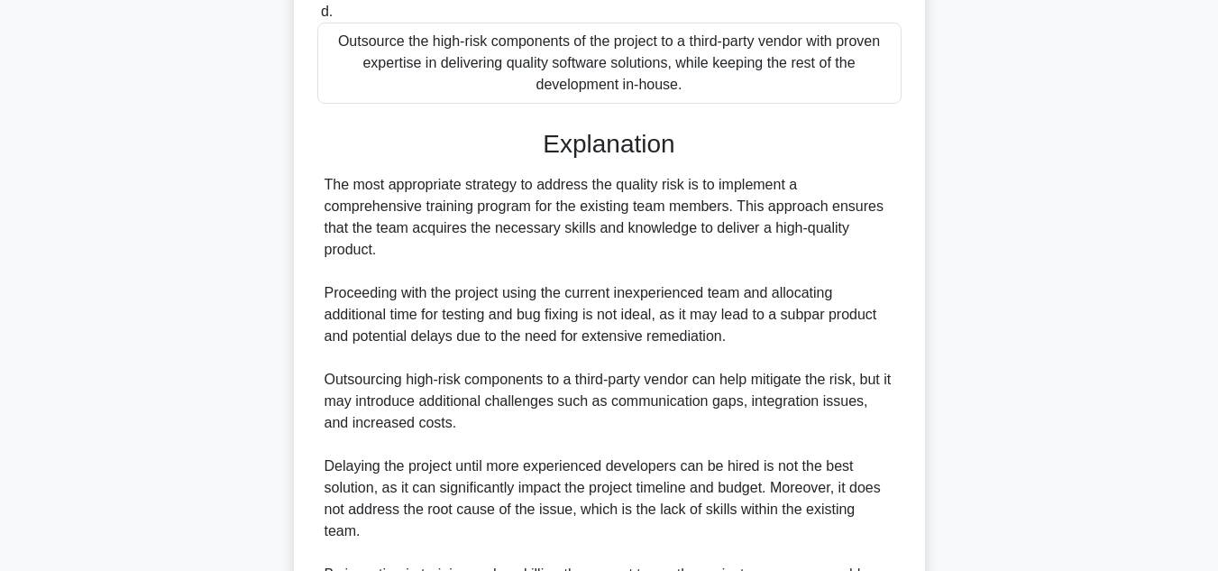
scroll to position [758, 0]
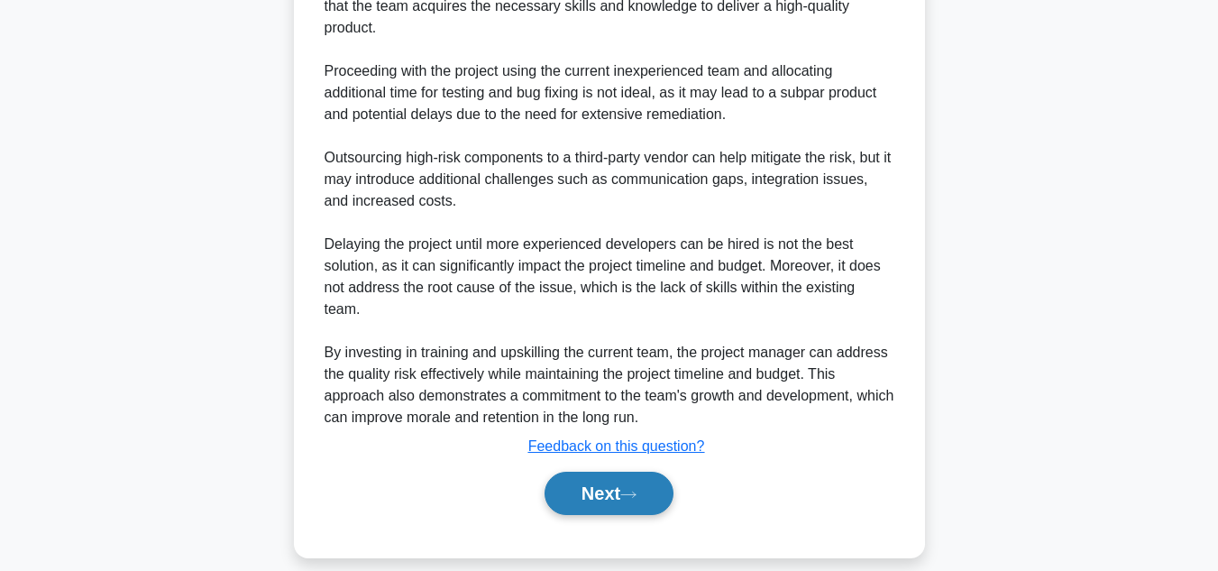
click at [595, 471] on button "Next" at bounding box center [608, 492] width 129 height 43
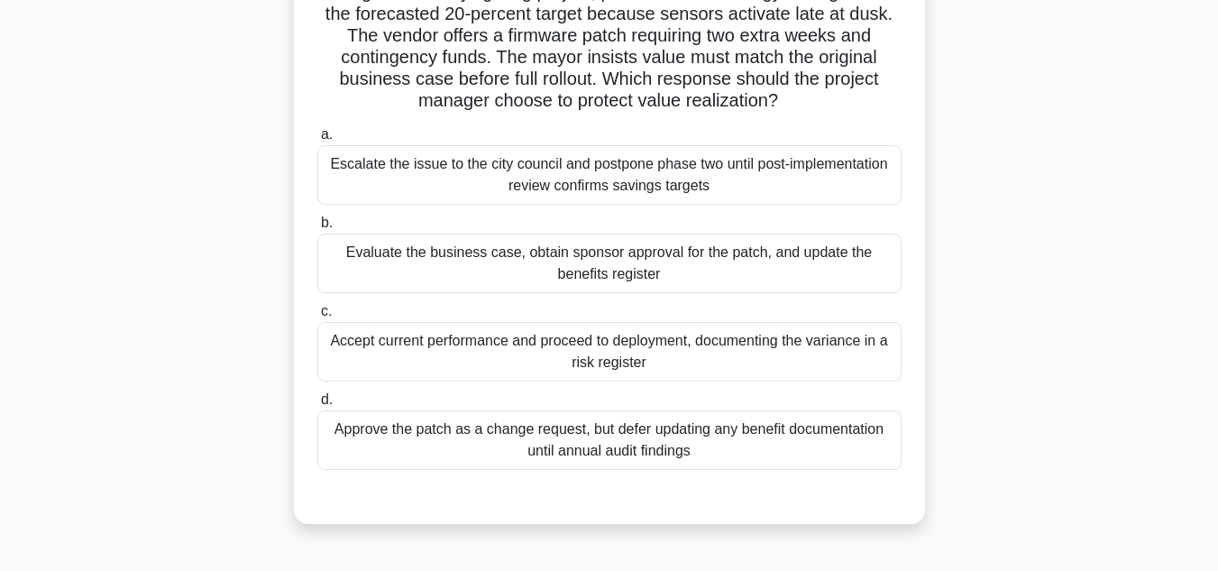
scroll to position [180, 0]
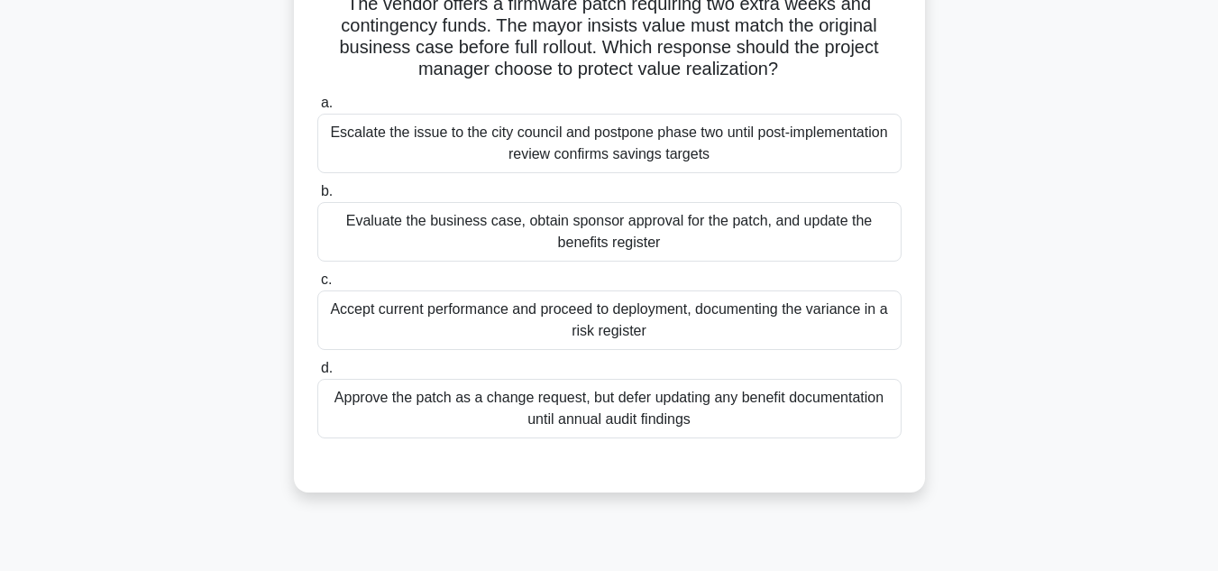
click at [562, 143] on div "Escalate the issue to the city council and postpone phase two until post-implem…" at bounding box center [609, 143] width 584 height 59
click at [317, 109] on input "a. Escalate the issue to the city council and postpone phase two until post-imp…" at bounding box center [317, 103] width 0 height 12
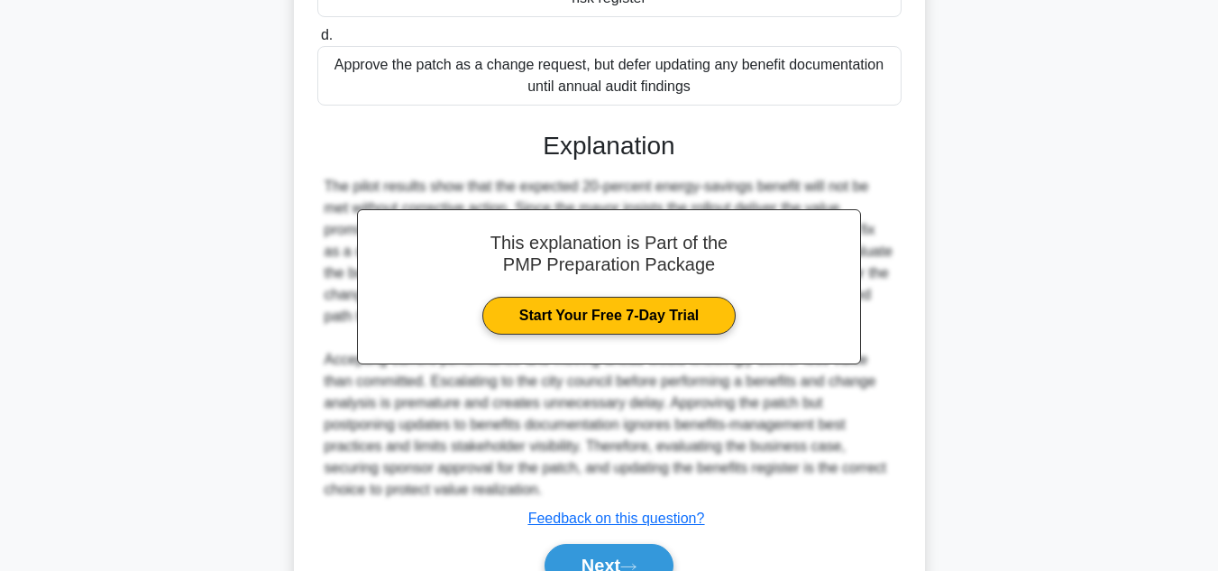
scroll to position [608, 0]
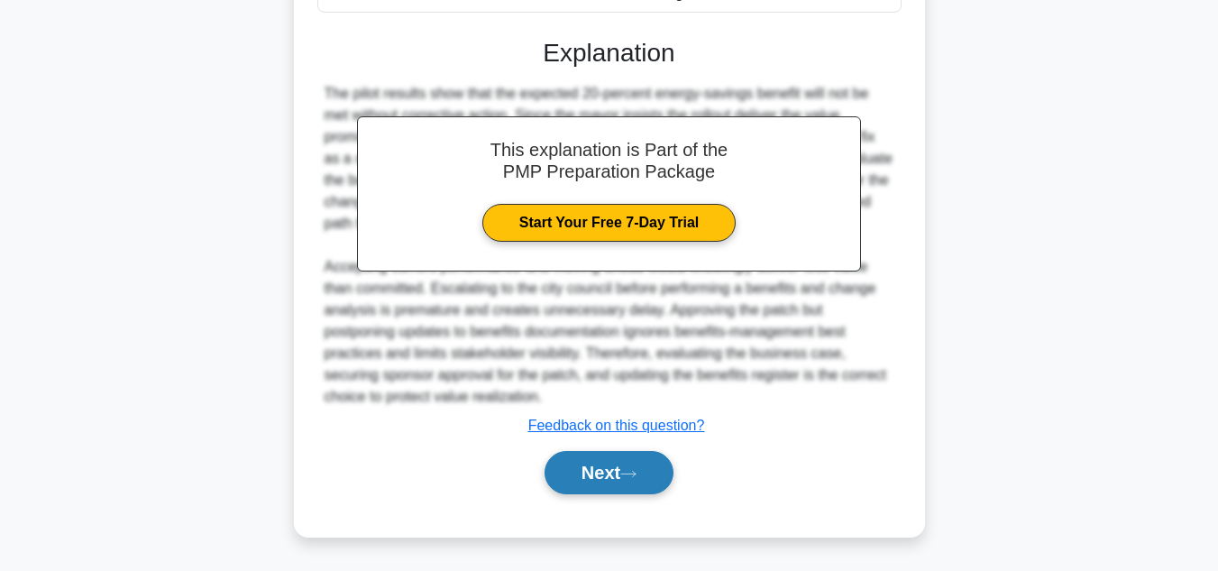
click at [606, 480] on button "Next" at bounding box center [608, 472] width 129 height 43
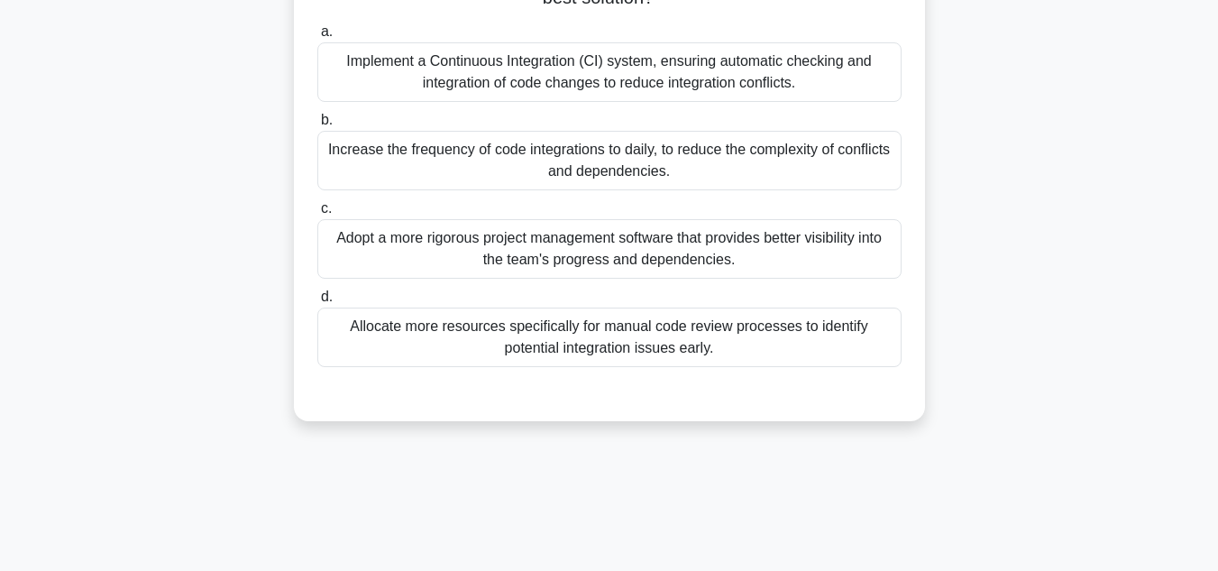
scroll to position [403, 0]
